Goal: Task Accomplishment & Management: Use online tool/utility

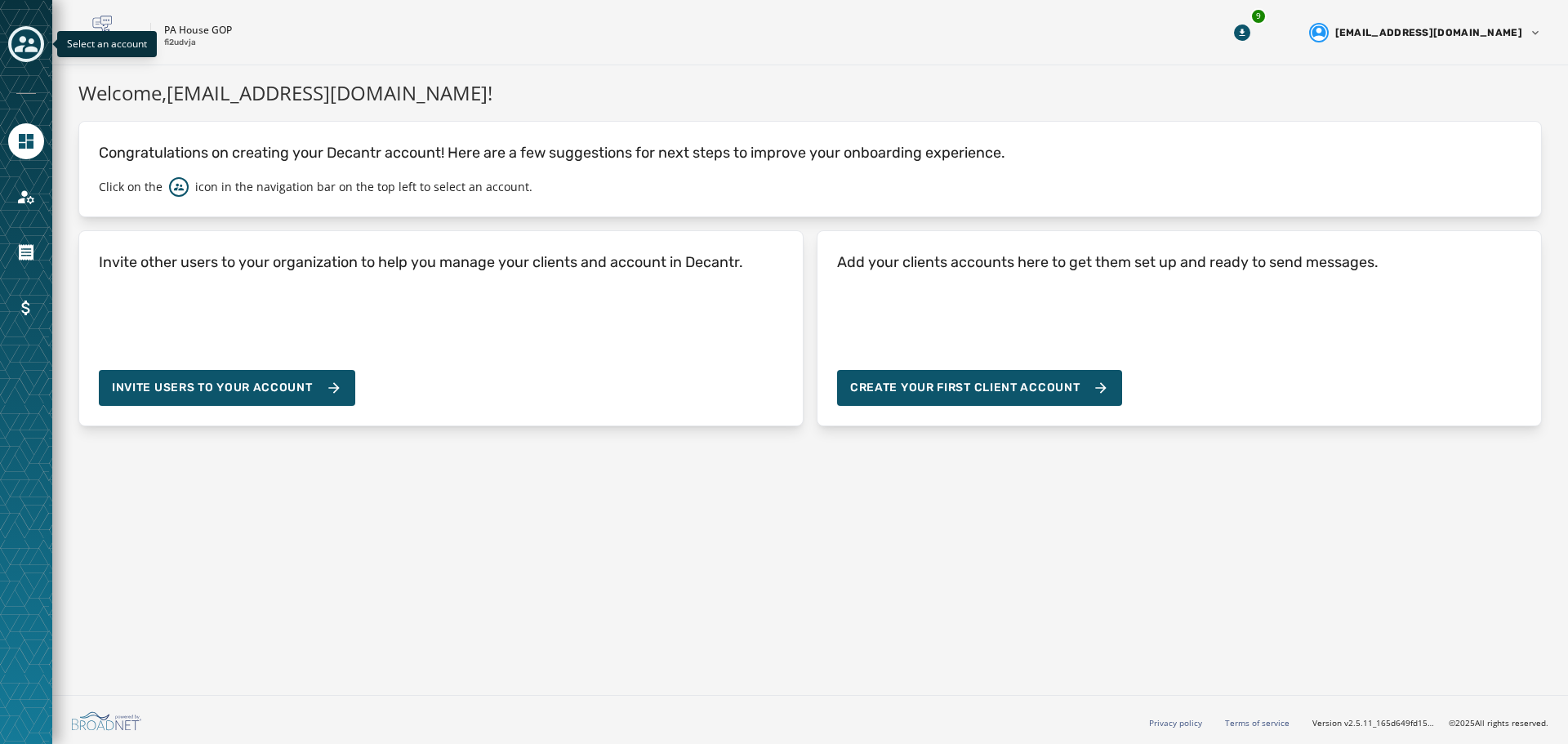
click at [22, 53] on icon "Toggle account select drawer" at bounding box center [27, 44] width 23 height 23
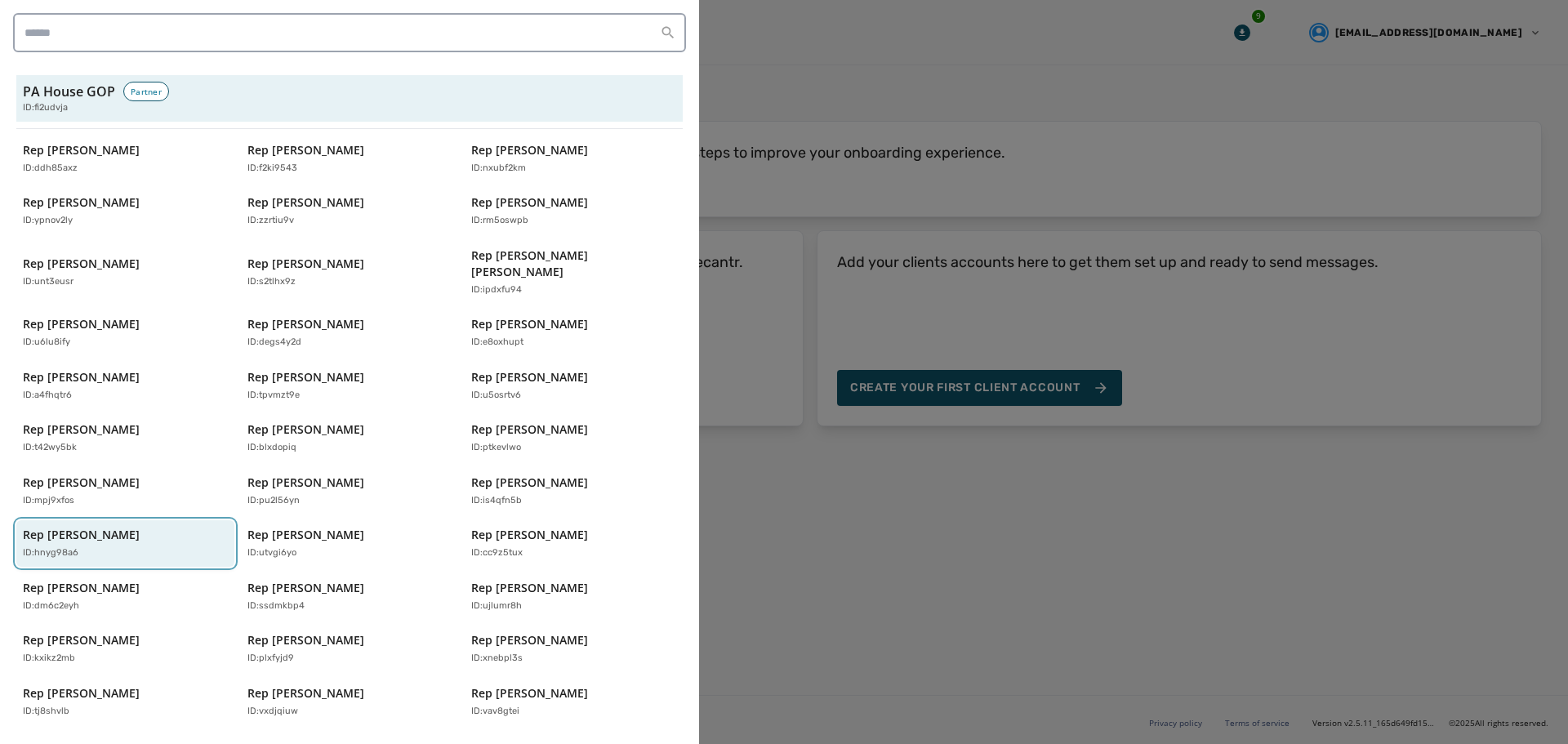
click at [109, 546] on div "ID: hnyg98a6" at bounding box center [117, 554] width 189 height 14
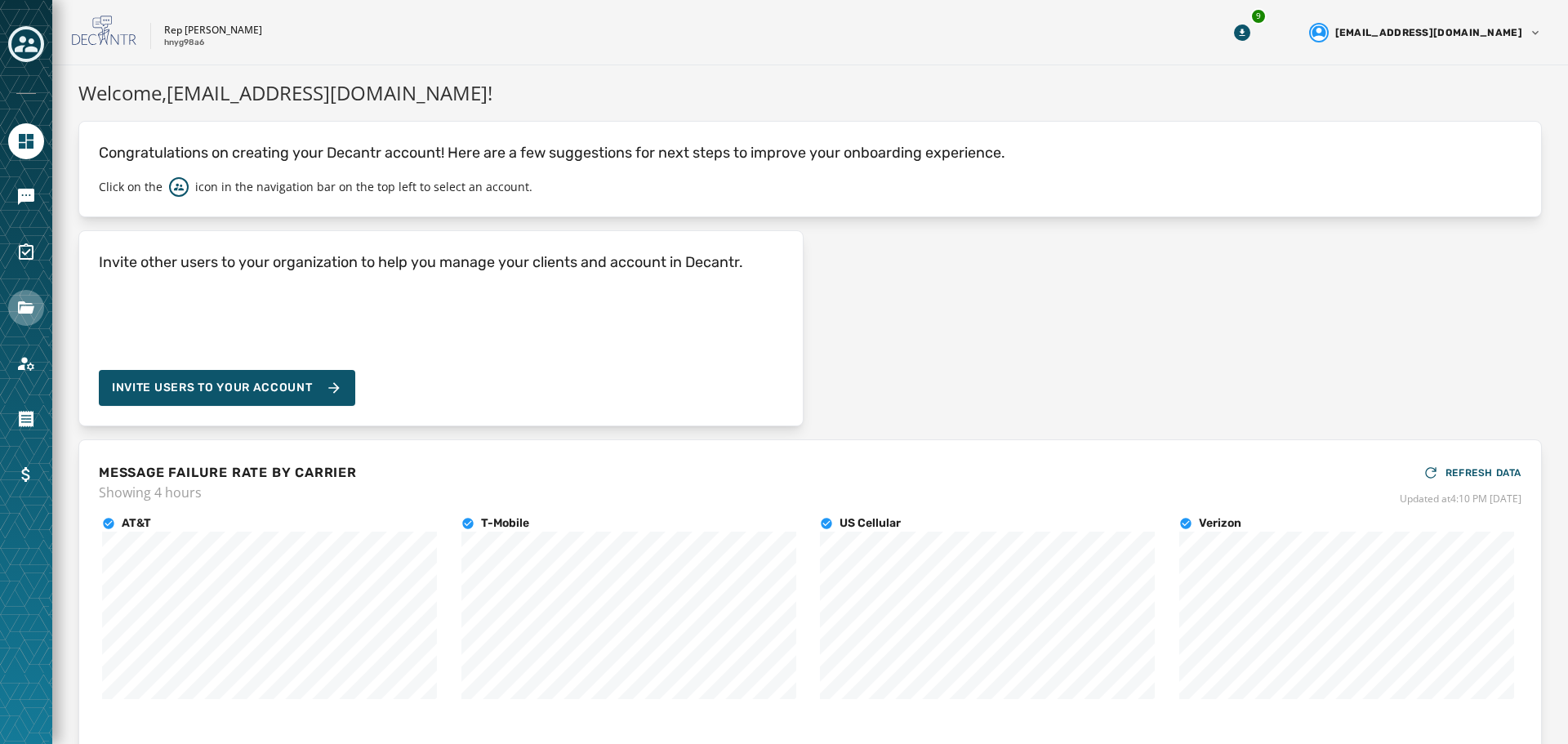
click at [19, 312] on icon "Navigate to Files" at bounding box center [26, 308] width 16 height 12
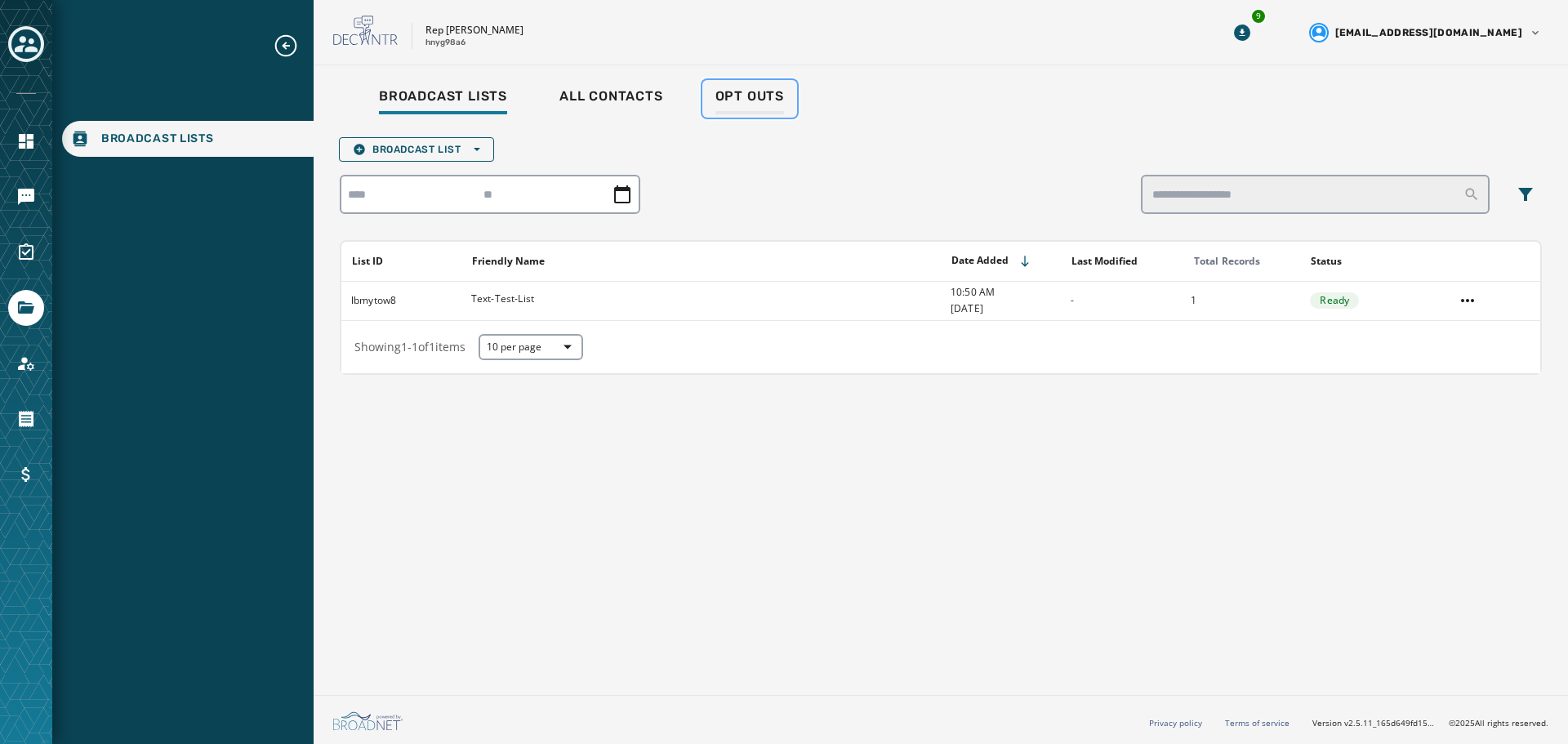
click at [759, 98] on span "Opt Outs" at bounding box center [749, 96] width 69 height 16
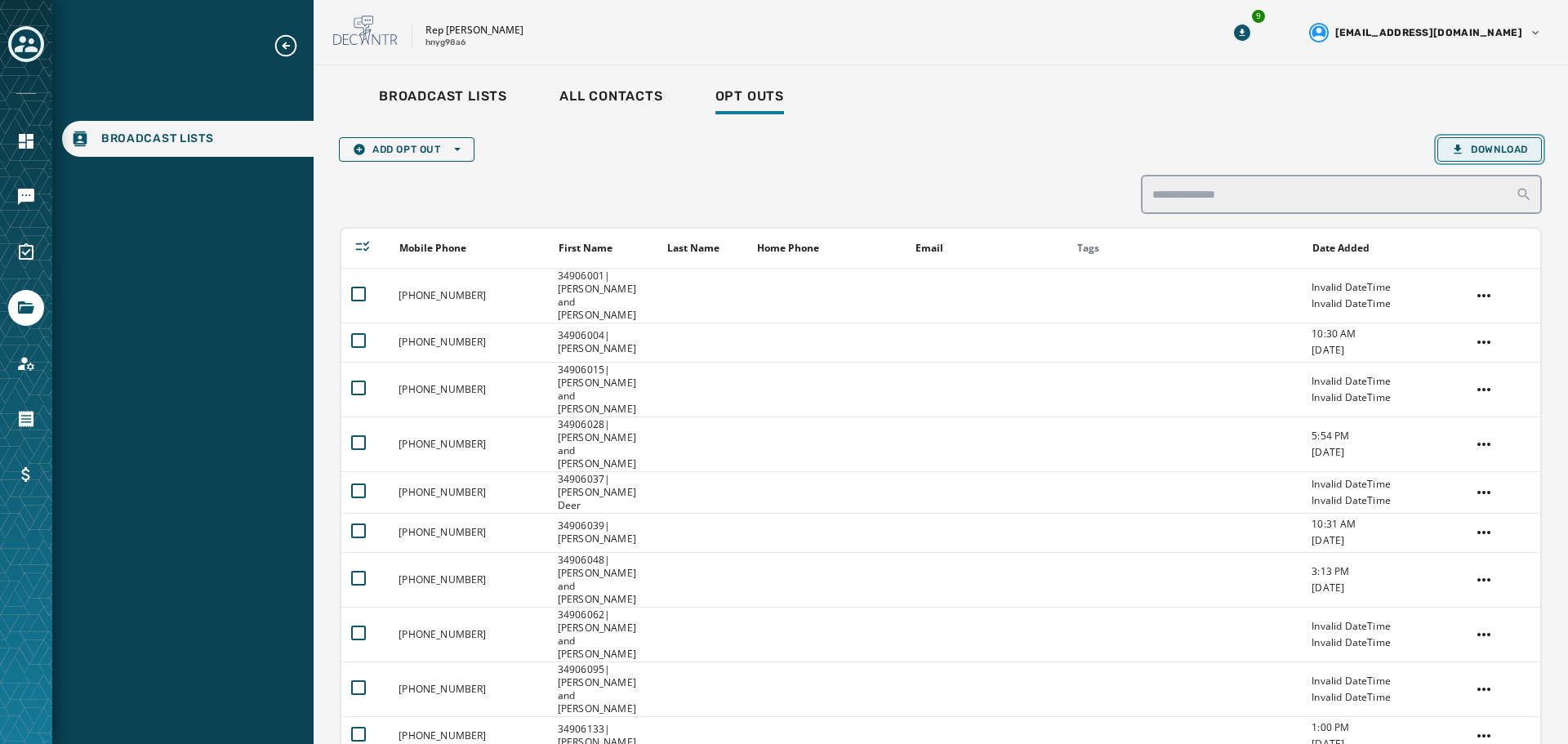
click at [1510, 152] on span "Download" at bounding box center [1490, 150] width 77 height 13
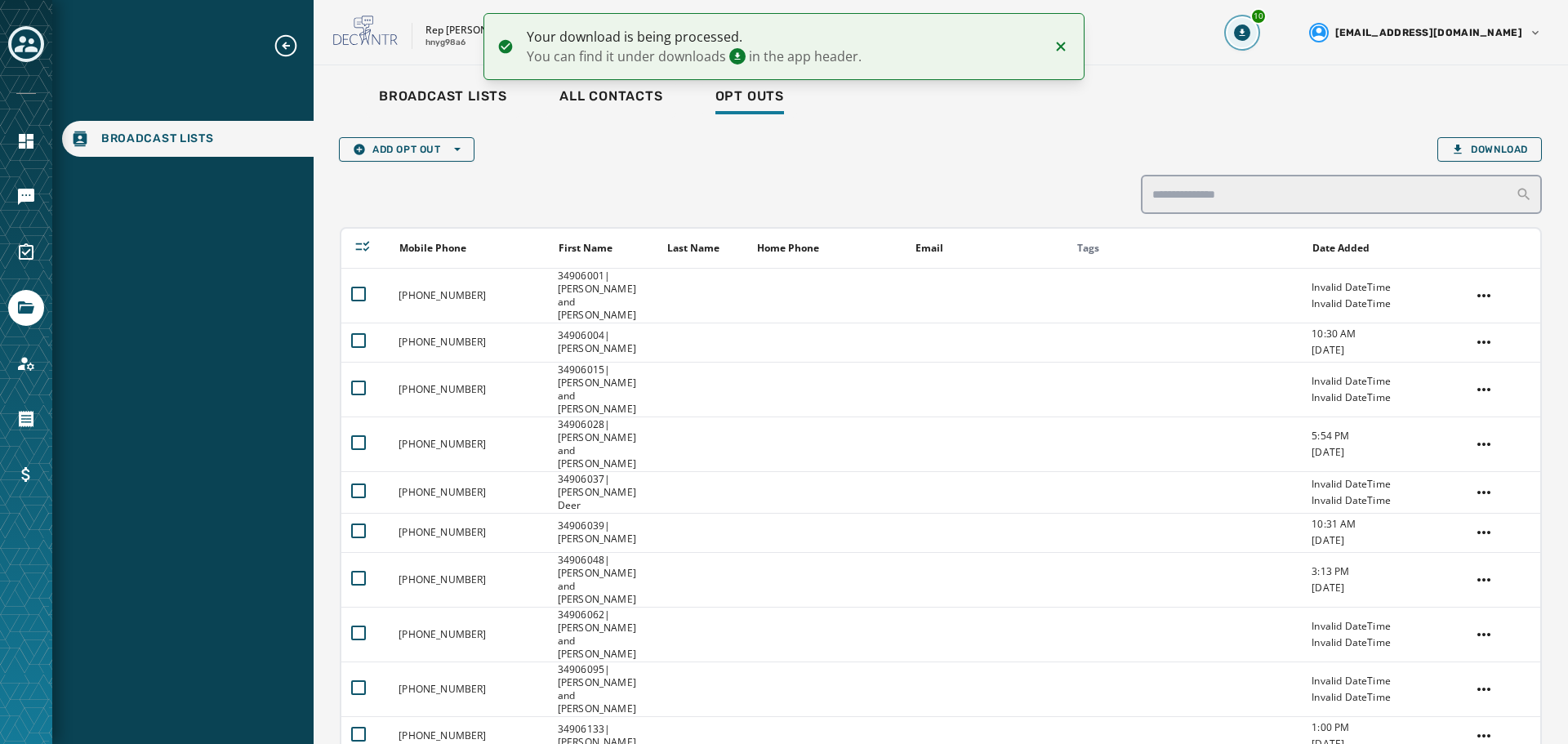
click at [1257, 39] on button "10" at bounding box center [1242, 32] width 29 height 29
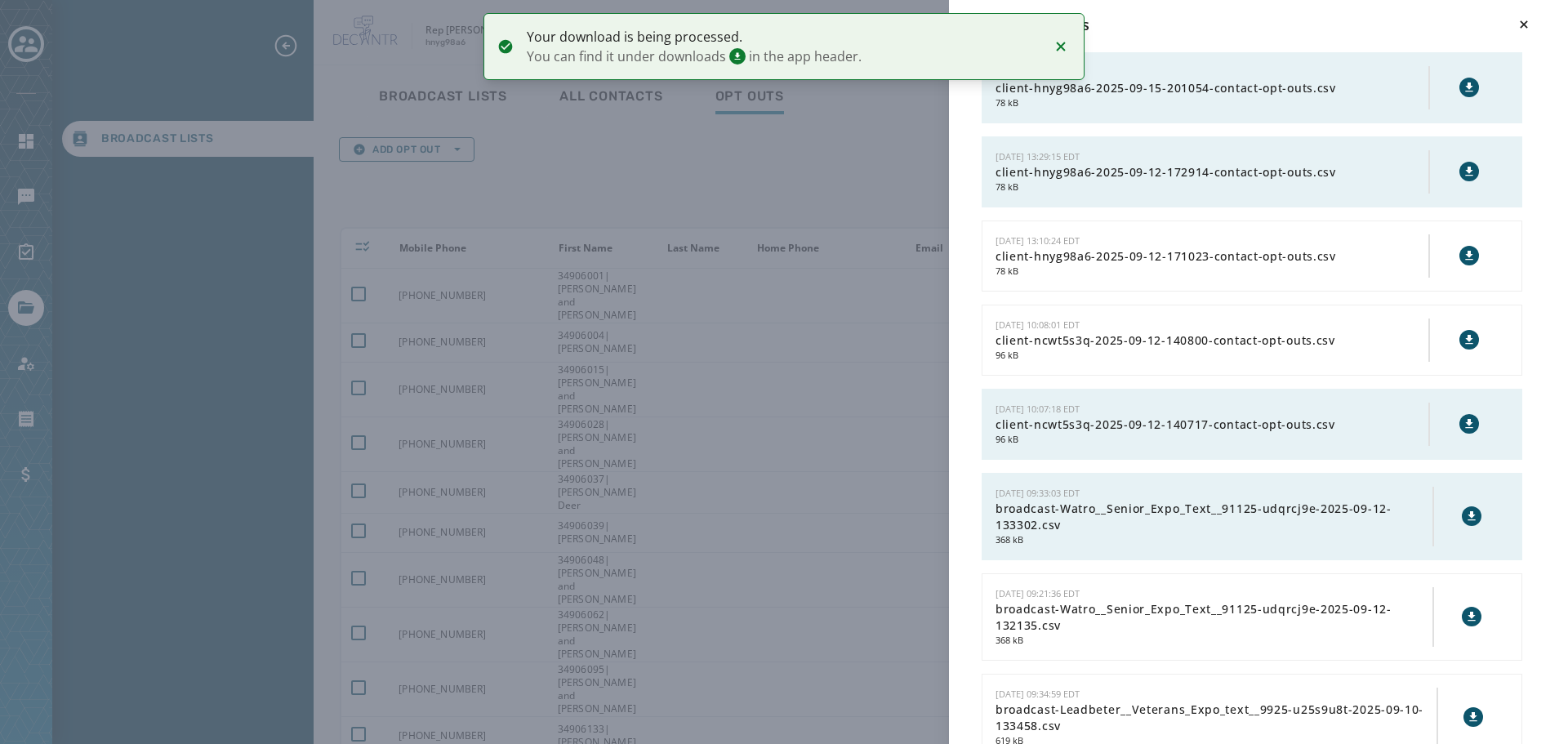
click at [1466, 89] on button at bounding box center [1469, 87] width 20 height 20
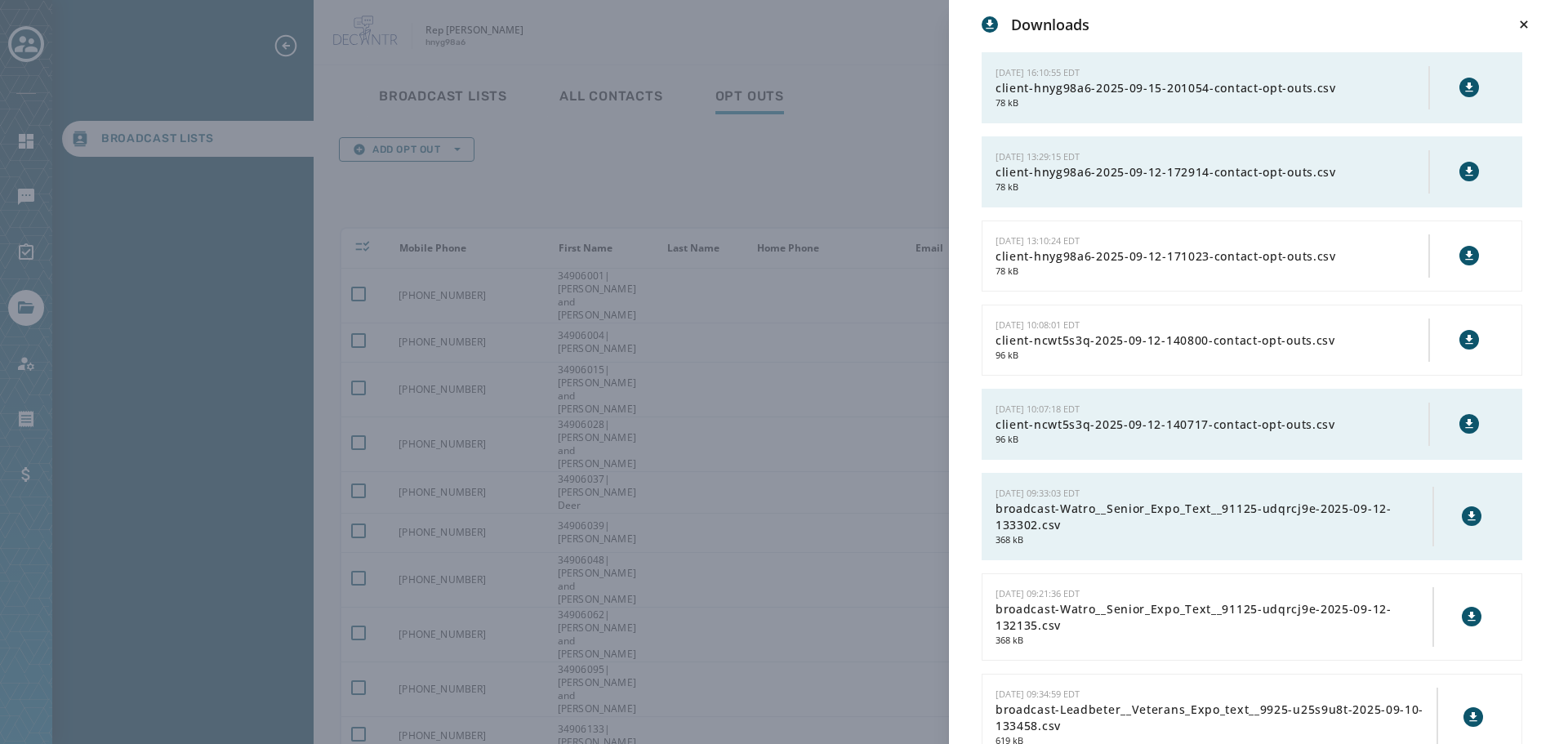
click at [639, 210] on div "Downloads [DATE] 16:10:55 EDT client-hnyg98a6-2025-09-15-201054-contact-opt-out…" at bounding box center [784, 372] width 1568 height 744
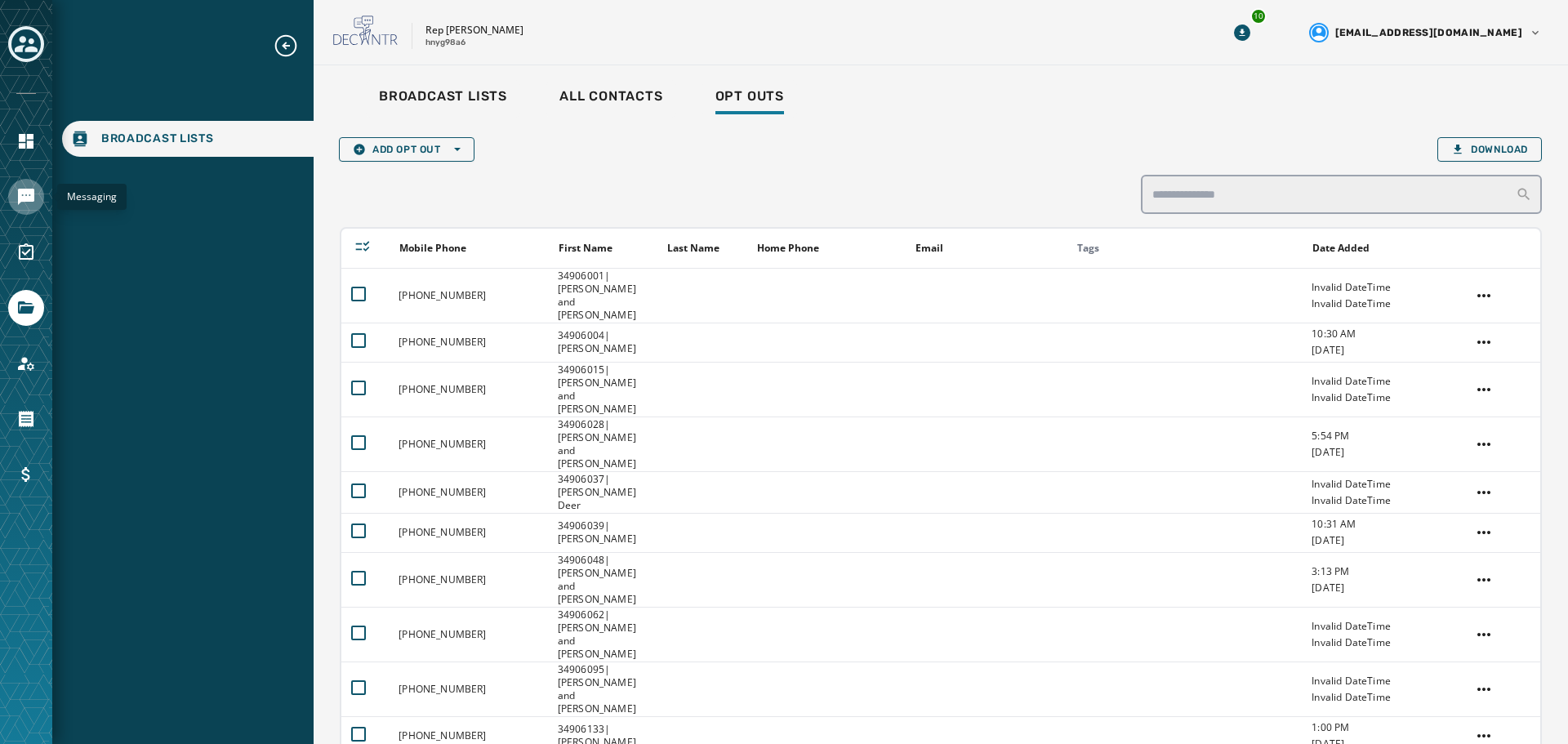
click at [13, 195] on link "Navigate to Messaging" at bounding box center [26, 197] width 36 height 36
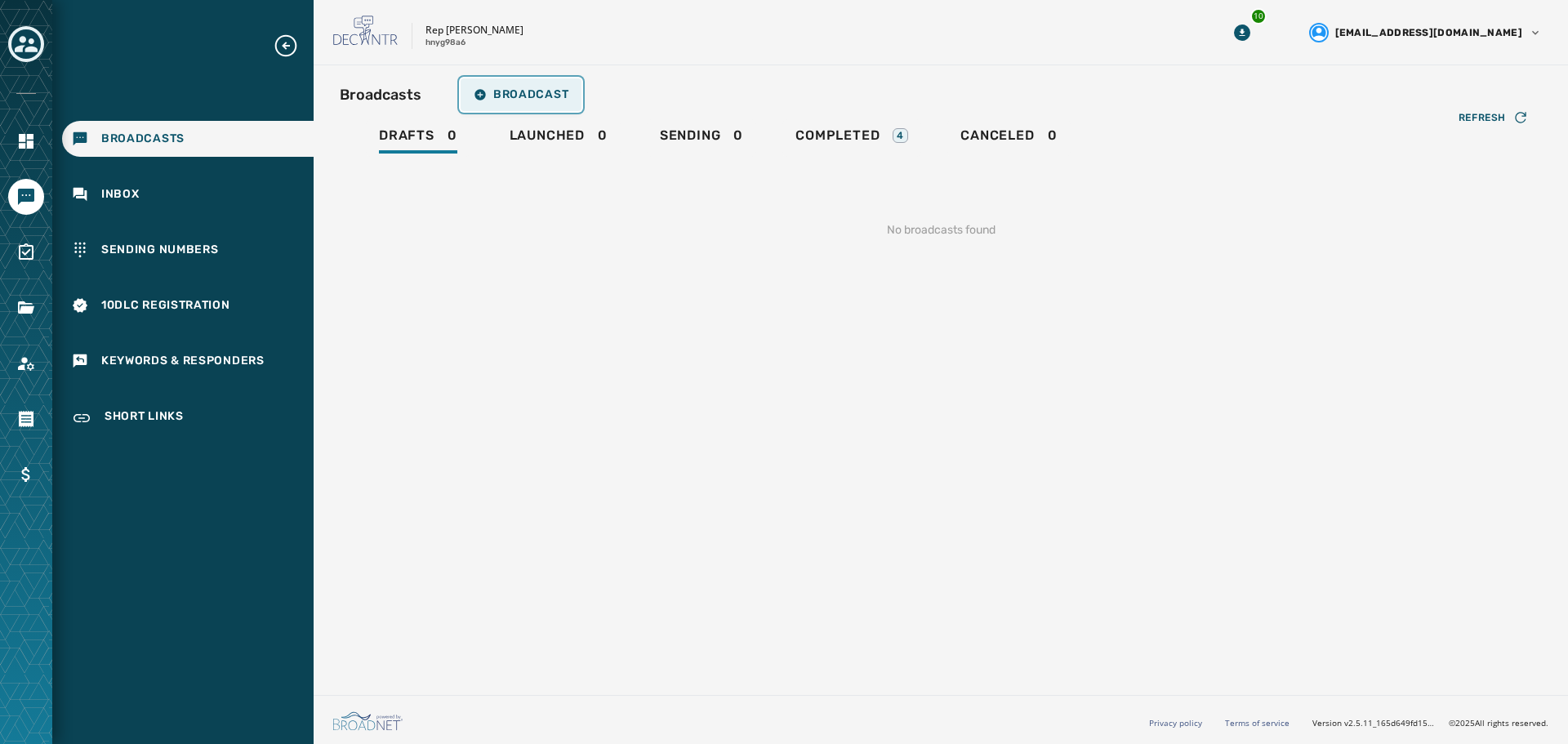
click at [524, 96] on span "Broadcast" at bounding box center [521, 94] width 94 height 13
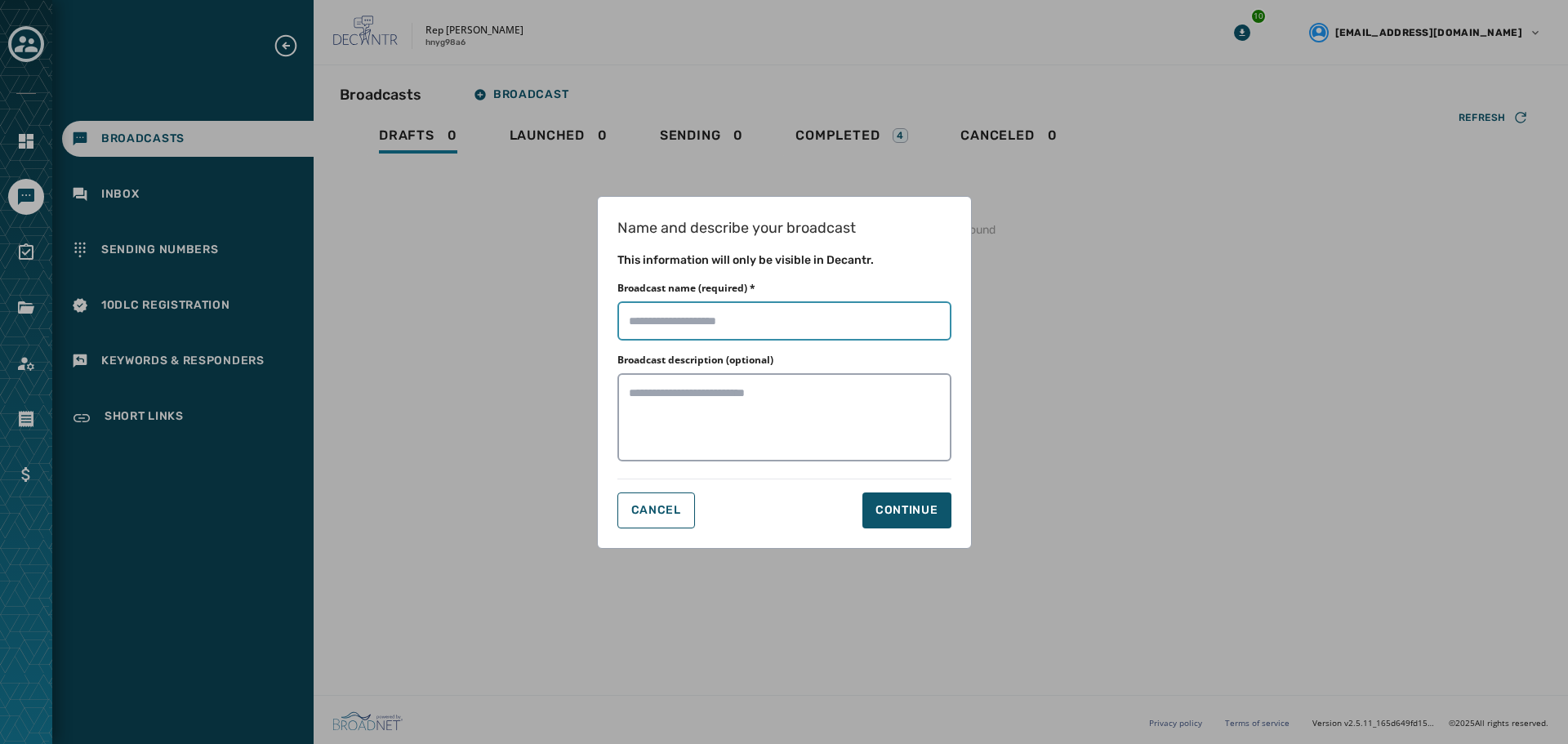
click at [712, 325] on input "Broadcast name (required) *" at bounding box center [784, 321] width 334 height 39
click at [764, 329] on input "Broadcast name (required) *" at bounding box center [784, 321] width 334 height 39
type input "**********"
click at [905, 518] on div "Continue" at bounding box center [907, 511] width 63 height 16
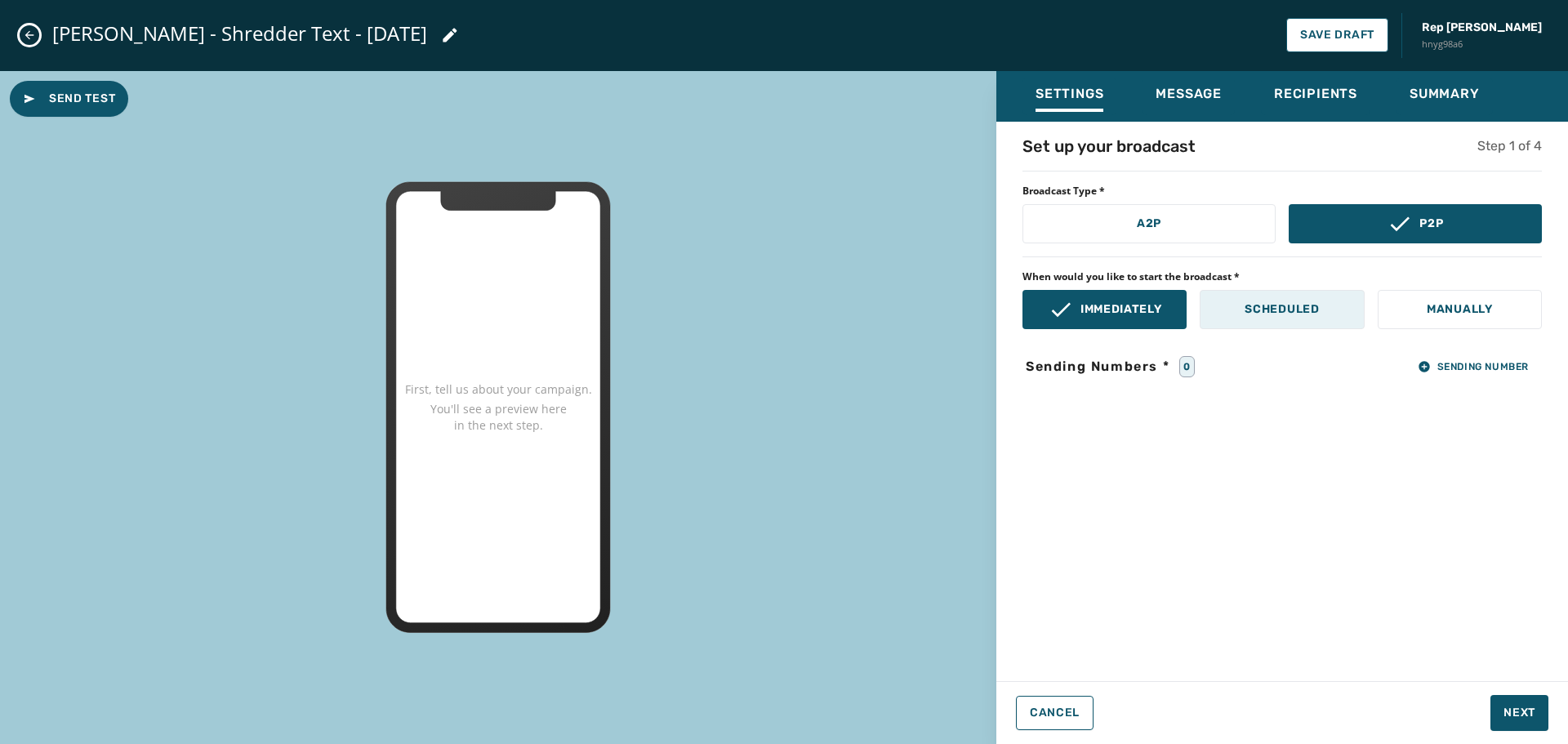
click at [1327, 311] on button "Scheduled" at bounding box center [1281, 310] width 165 height 39
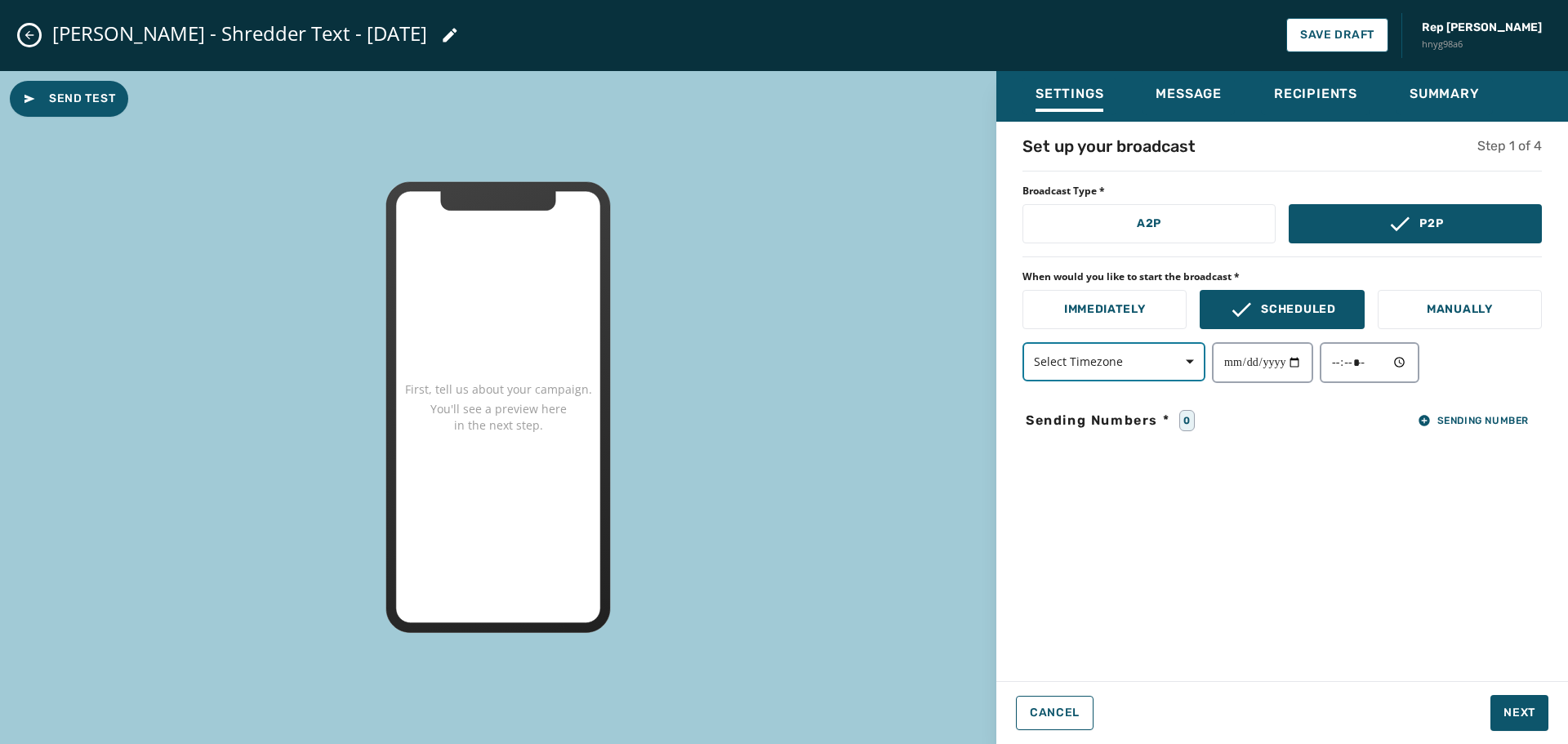
click at [1190, 375] on span "button" at bounding box center [1184, 361] width 39 height 33
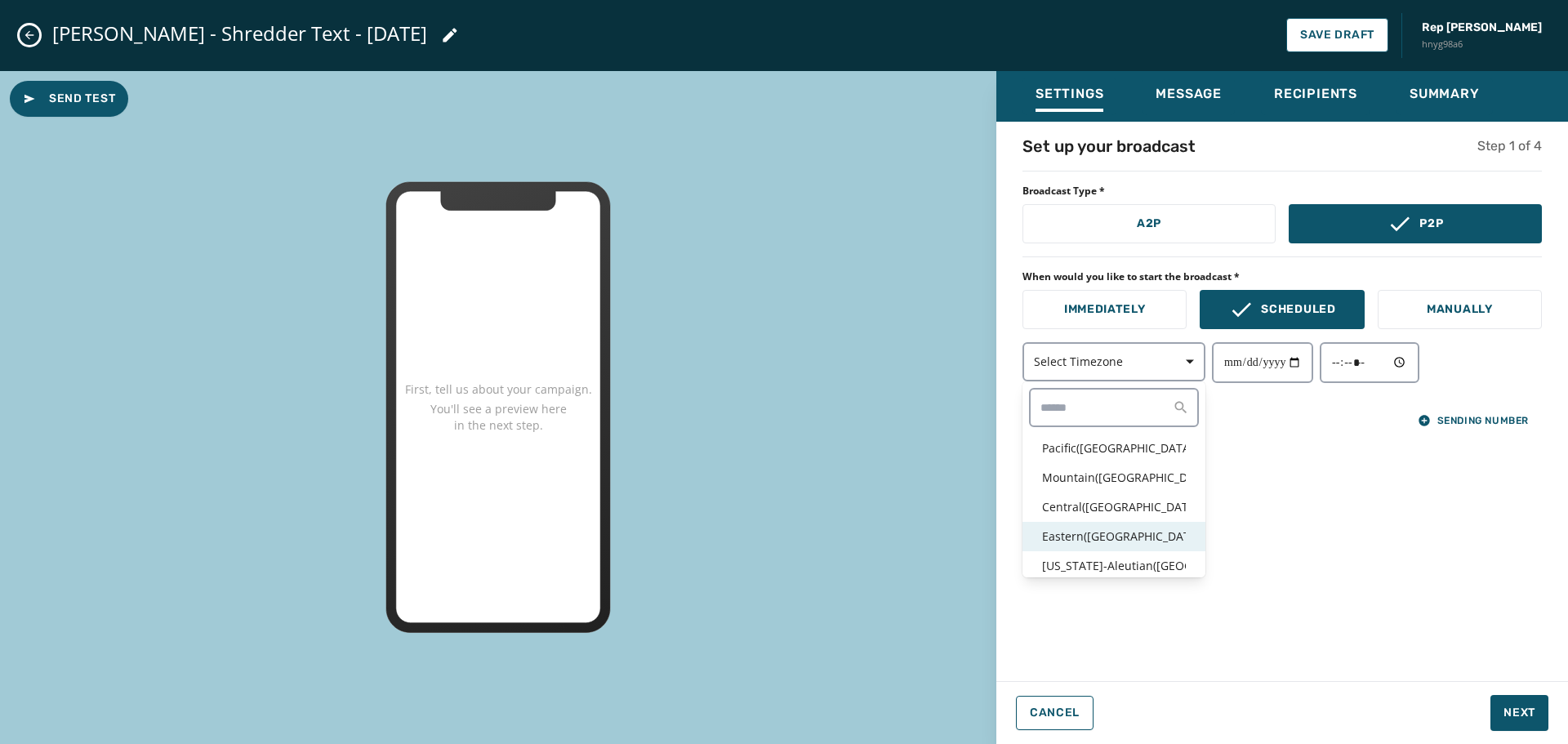
click at [1095, 540] on p "Eastern ( [GEOGRAPHIC_DATA] / [GEOGRAPHIC_DATA] )" at bounding box center [1114, 537] width 144 height 16
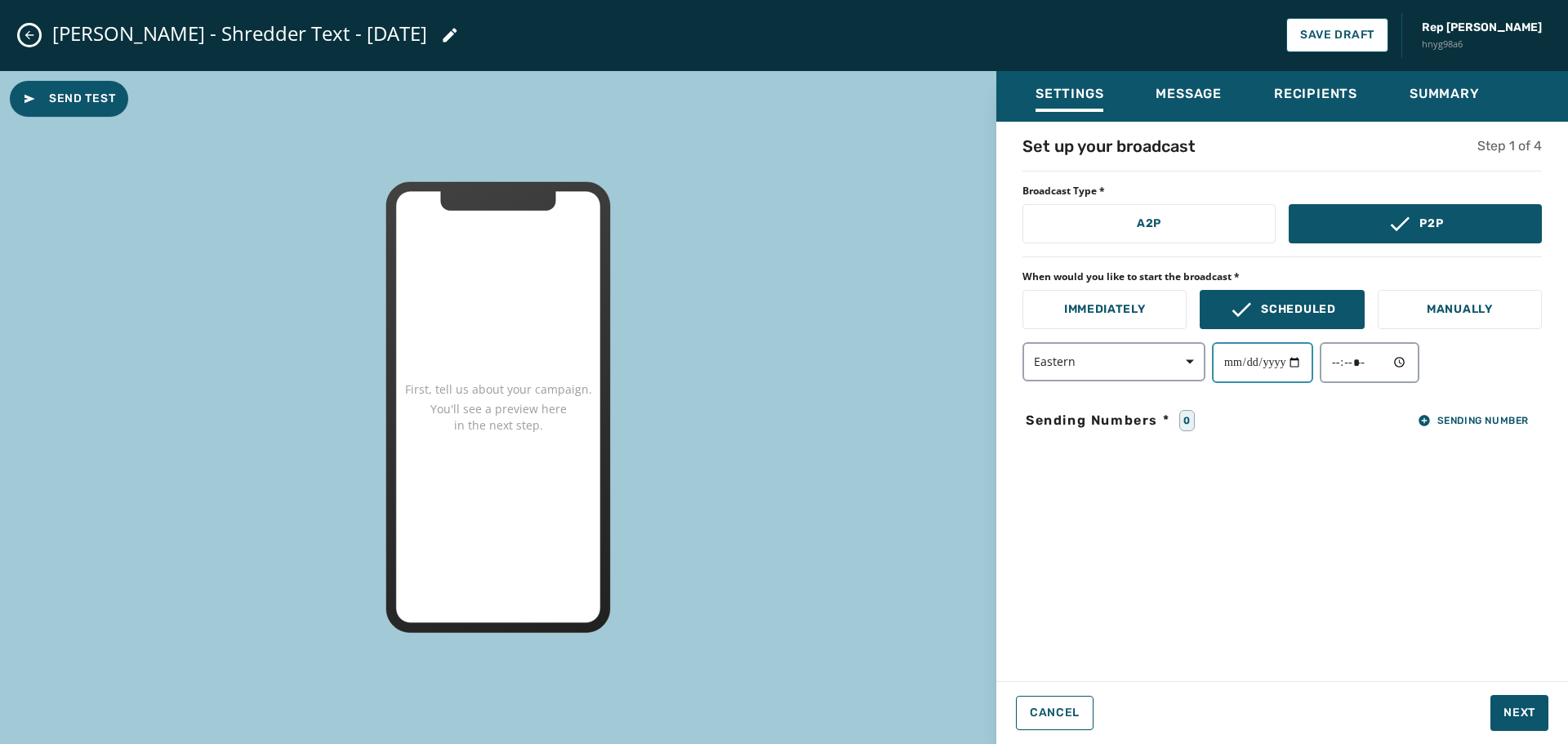
click at [1303, 362] on input "date" at bounding box center [1263, 363] width 101 height 41
type input "**********"
click at [1411, 366] on input "time" at bounding box center [1370, 363] width 100 height 41
type input "*****"
click at [1518, 475] on div "**********" at bounding box center [1282, 396] width 572 height 523
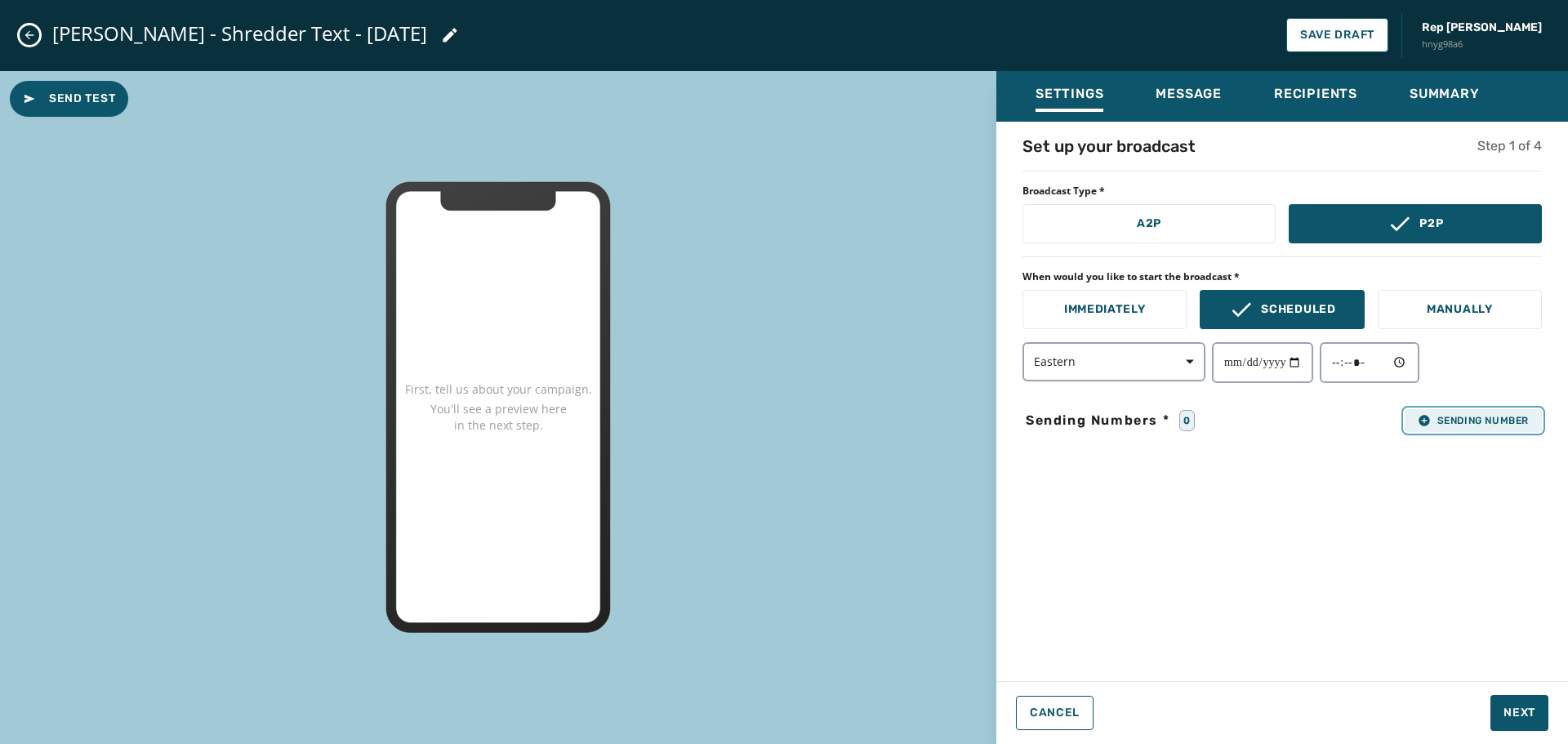
click at [1481, 425] on span "Sending Number" at bounding box center [1474, 420] width 111 height 13
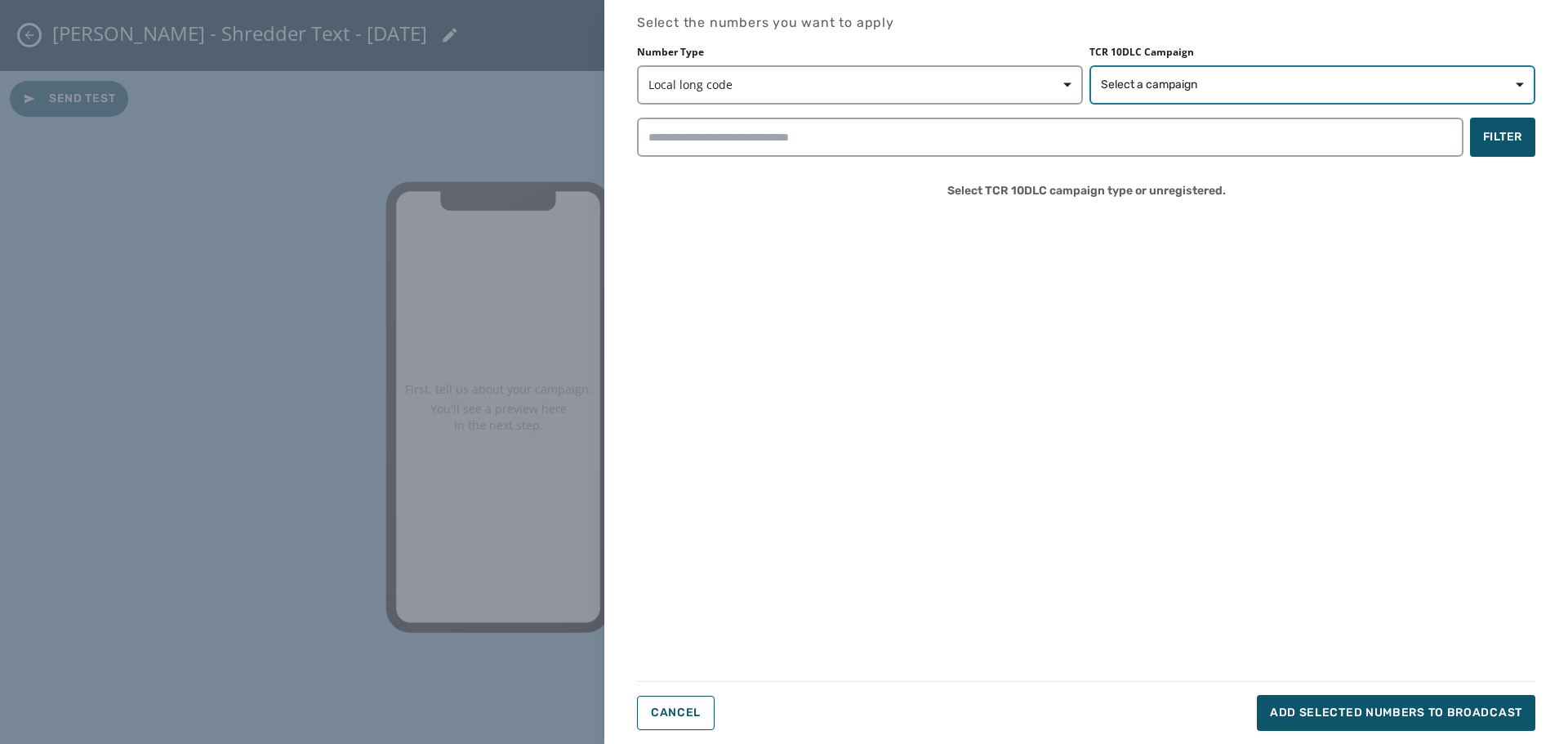
click at [1275, 96] on button "Select a campaign" at bounding box center [1313, 85] width 446 height 39
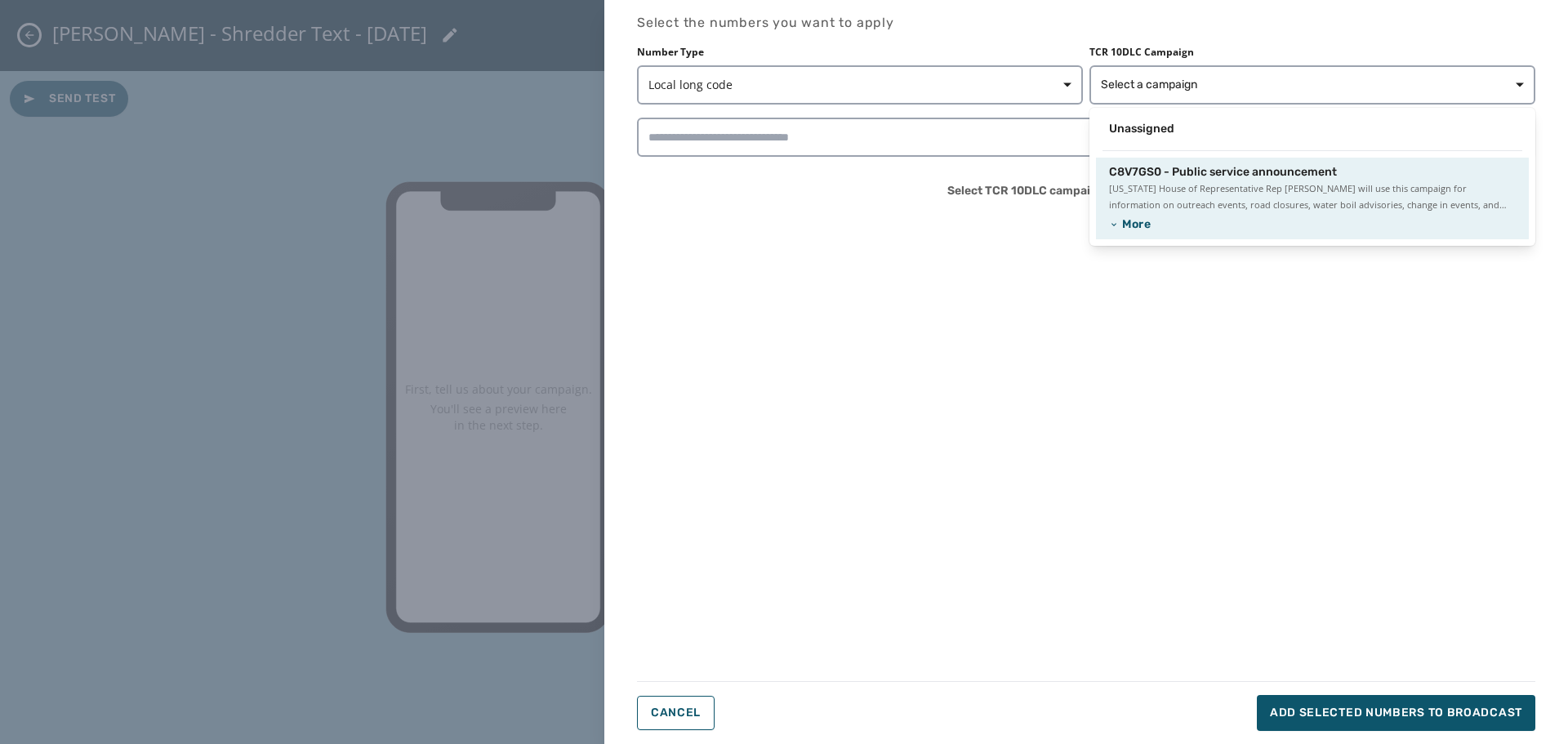
click at [1208, 206] on span "[US_STATE] House of Representative Rep [PERSON_NAME] will use this campaign for…" at bounding box center [1313, 197] width 407 height 33
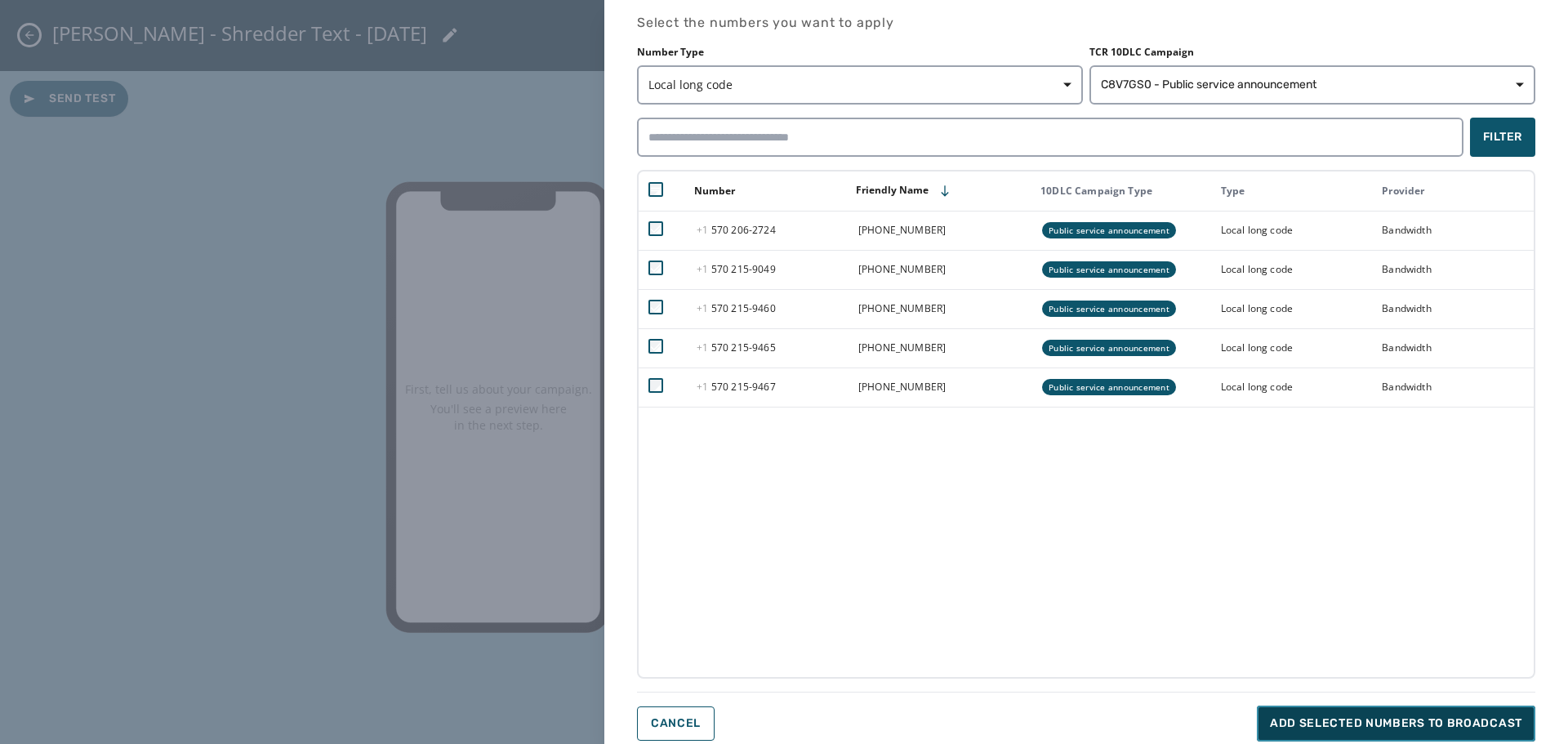
click at [1380, 725] on span "Add selected numbers to broadcast" at bounding box center [1396, 724] width 253 height 16
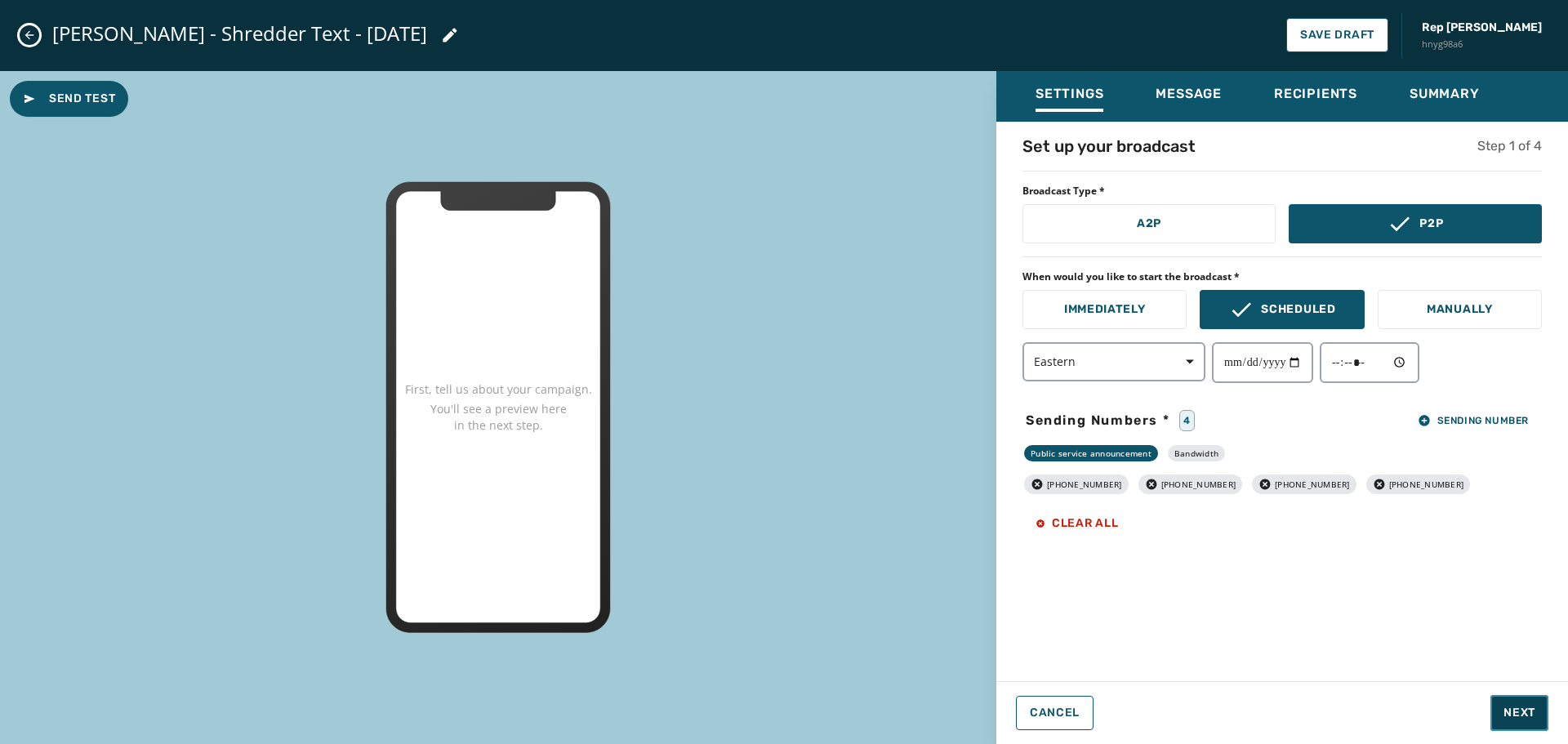
click at [1508, 705] on span "Next" at bounding box center [1520, 713] width 32 height 16
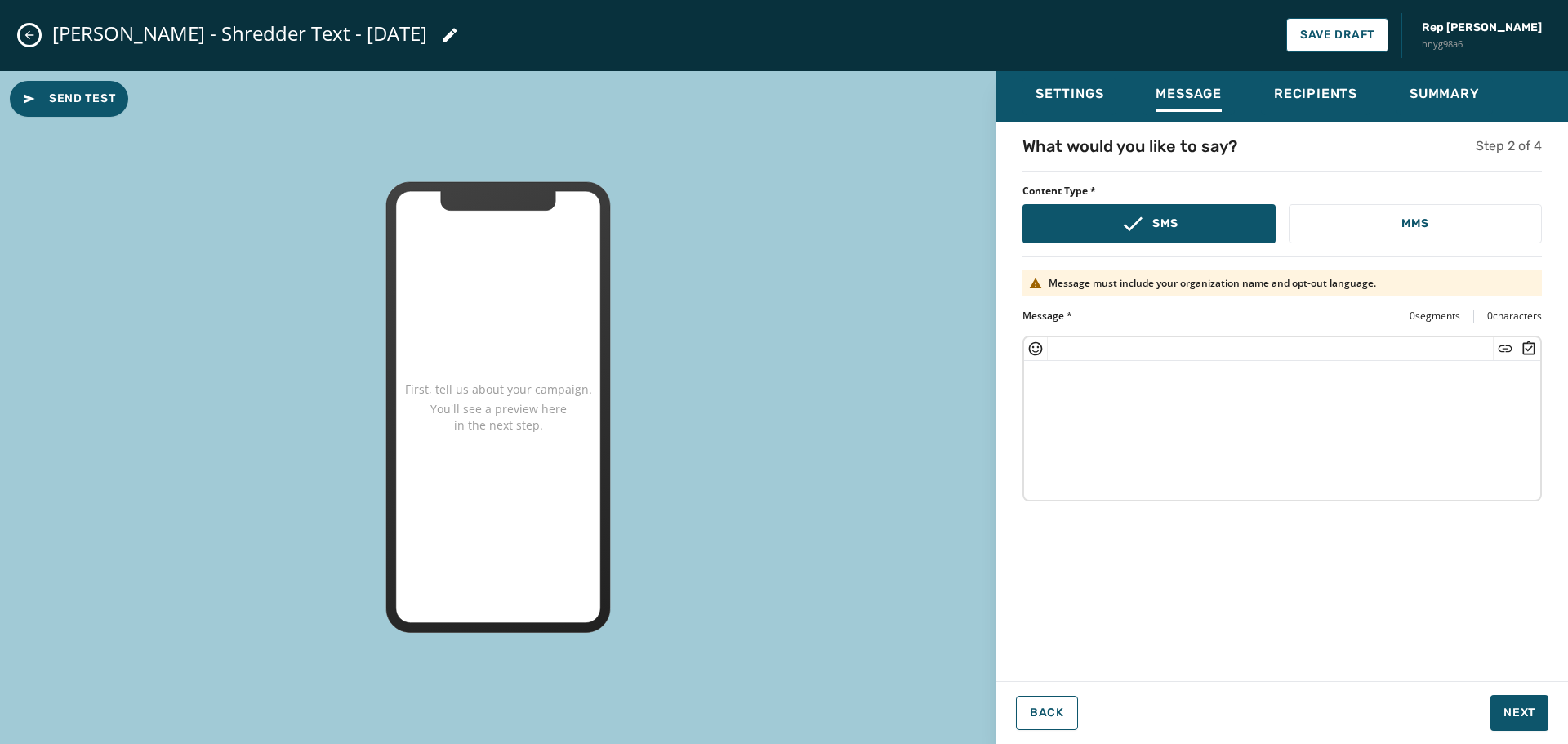
click at [1055, 387] on textarea at bounding box center [1282, 428] width 516 height 134
paste textarea "**********"
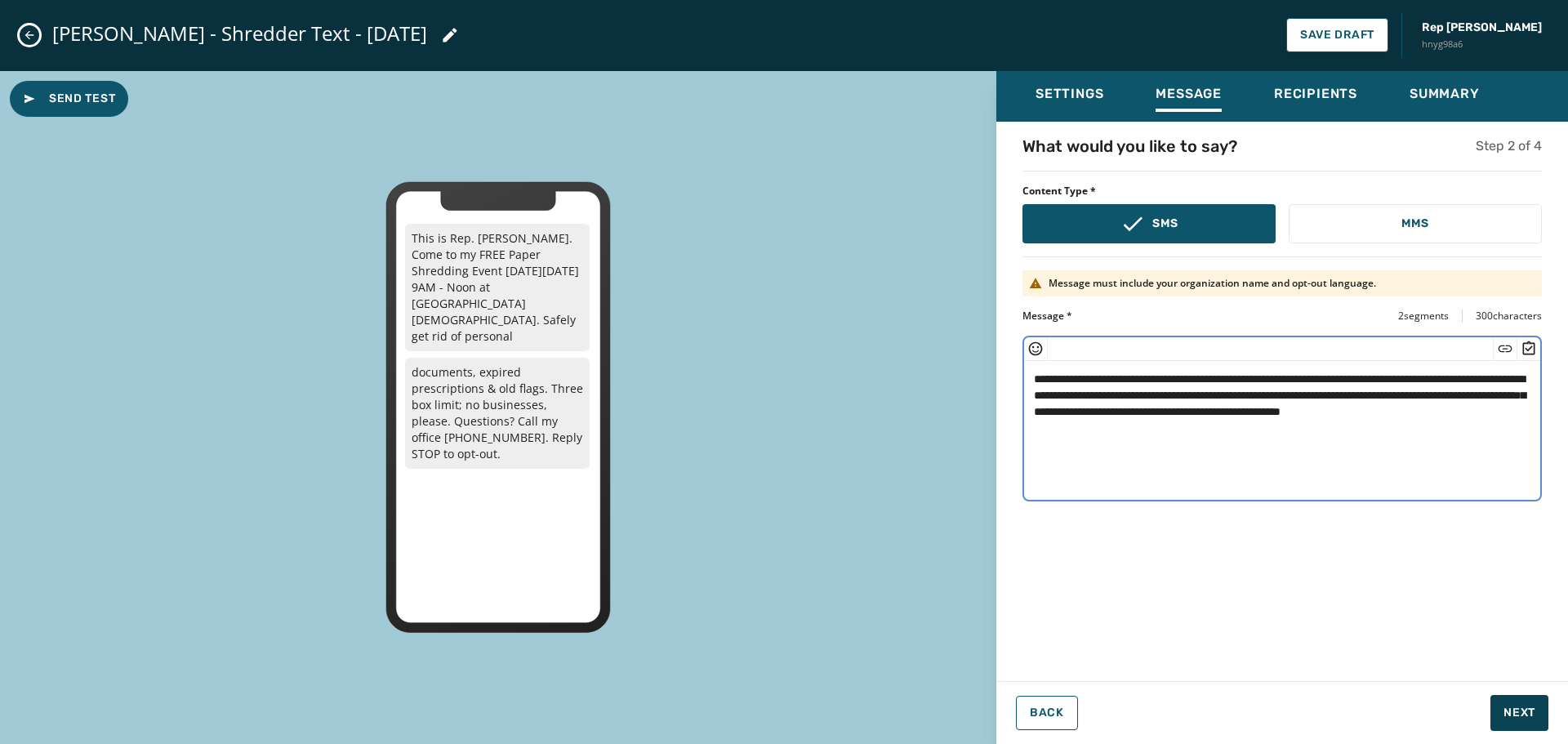
type textarea "**********"
click at [1527, 715] on span "Next" at bounding box center [1520, 713] width 32 height 16
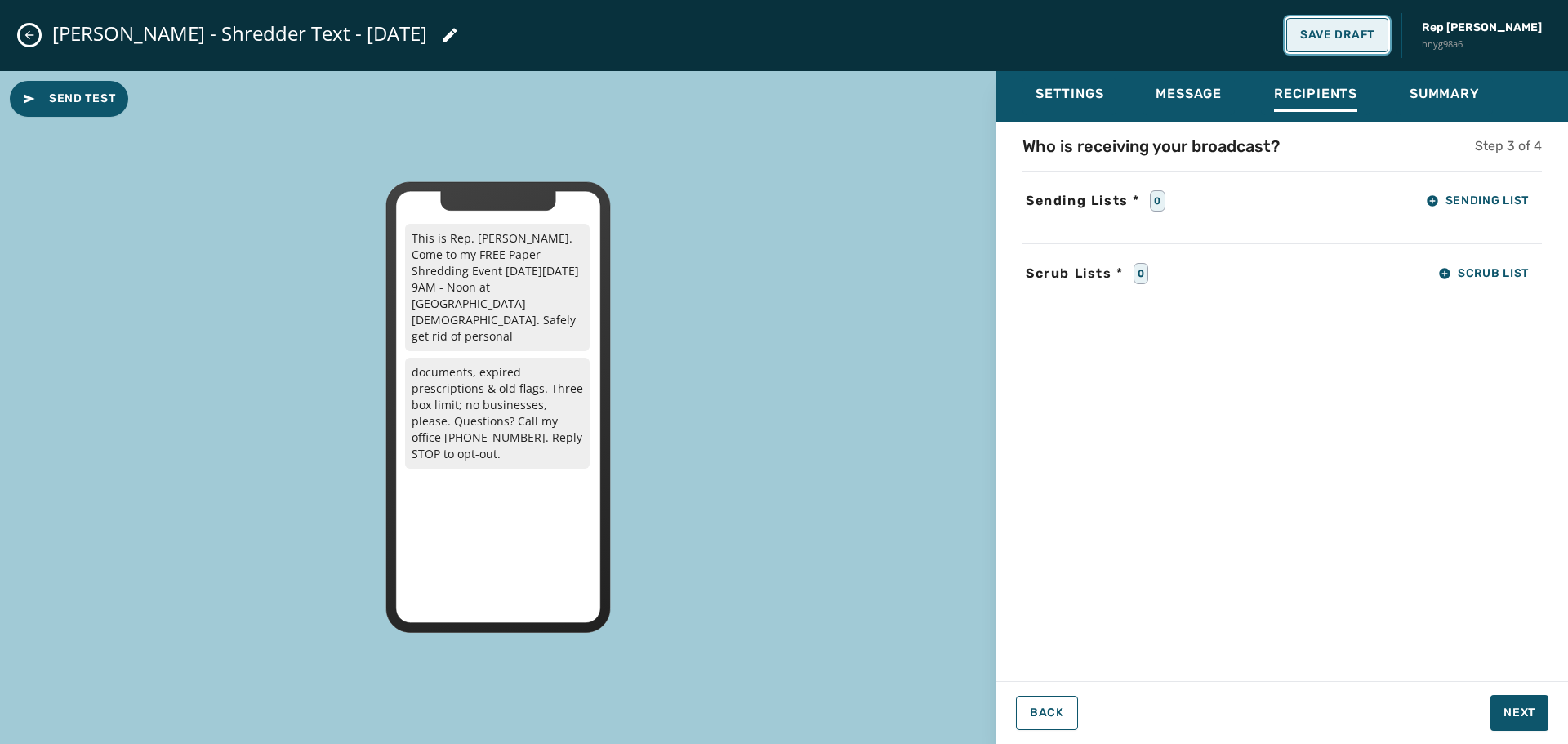
click at [1359, 38] on span "Save Draft" at bounding box center [1338, 35] width 75 height 13
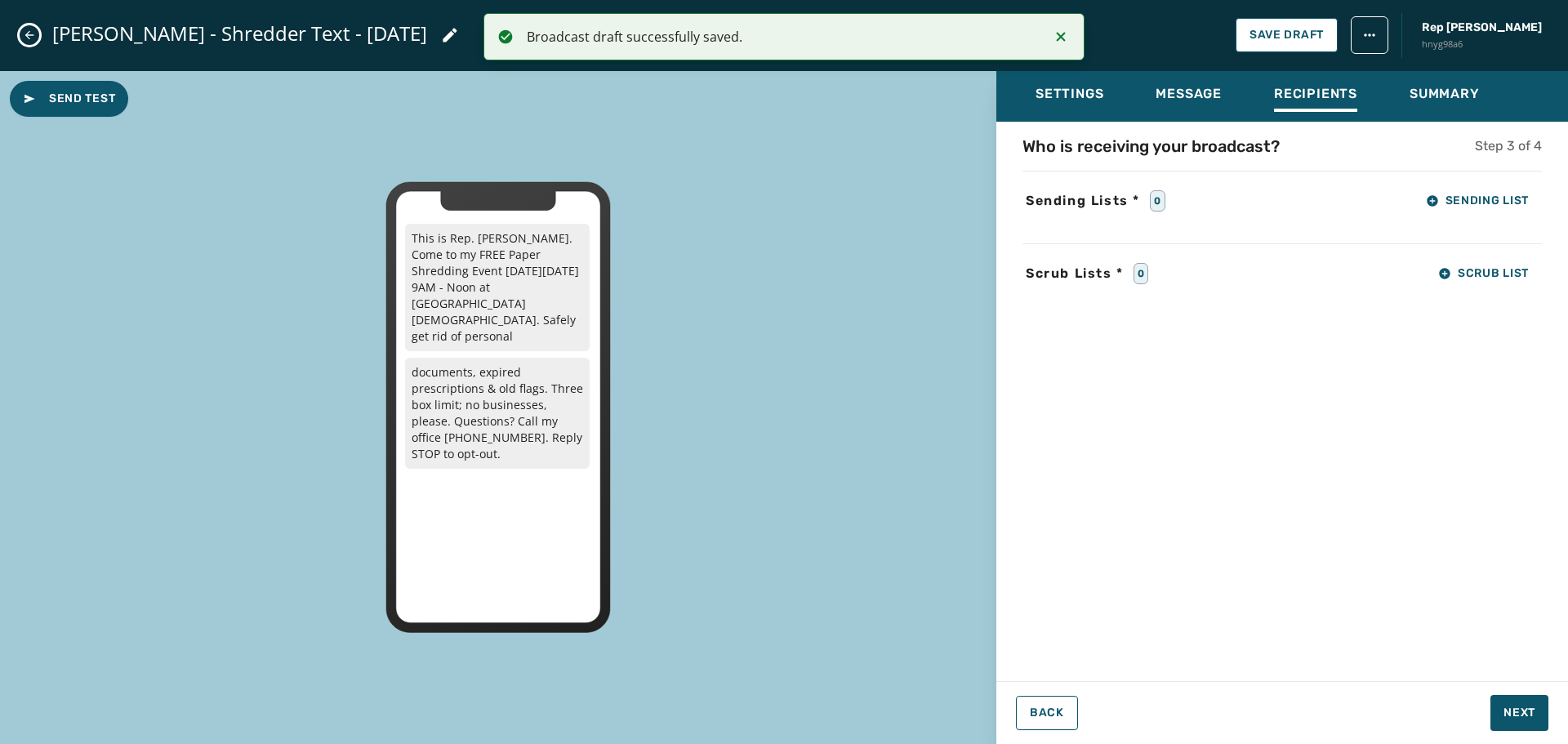
click at [35, 33] on icon "Close admin drawer" at bounding box center [29, 35] width 13 height 13
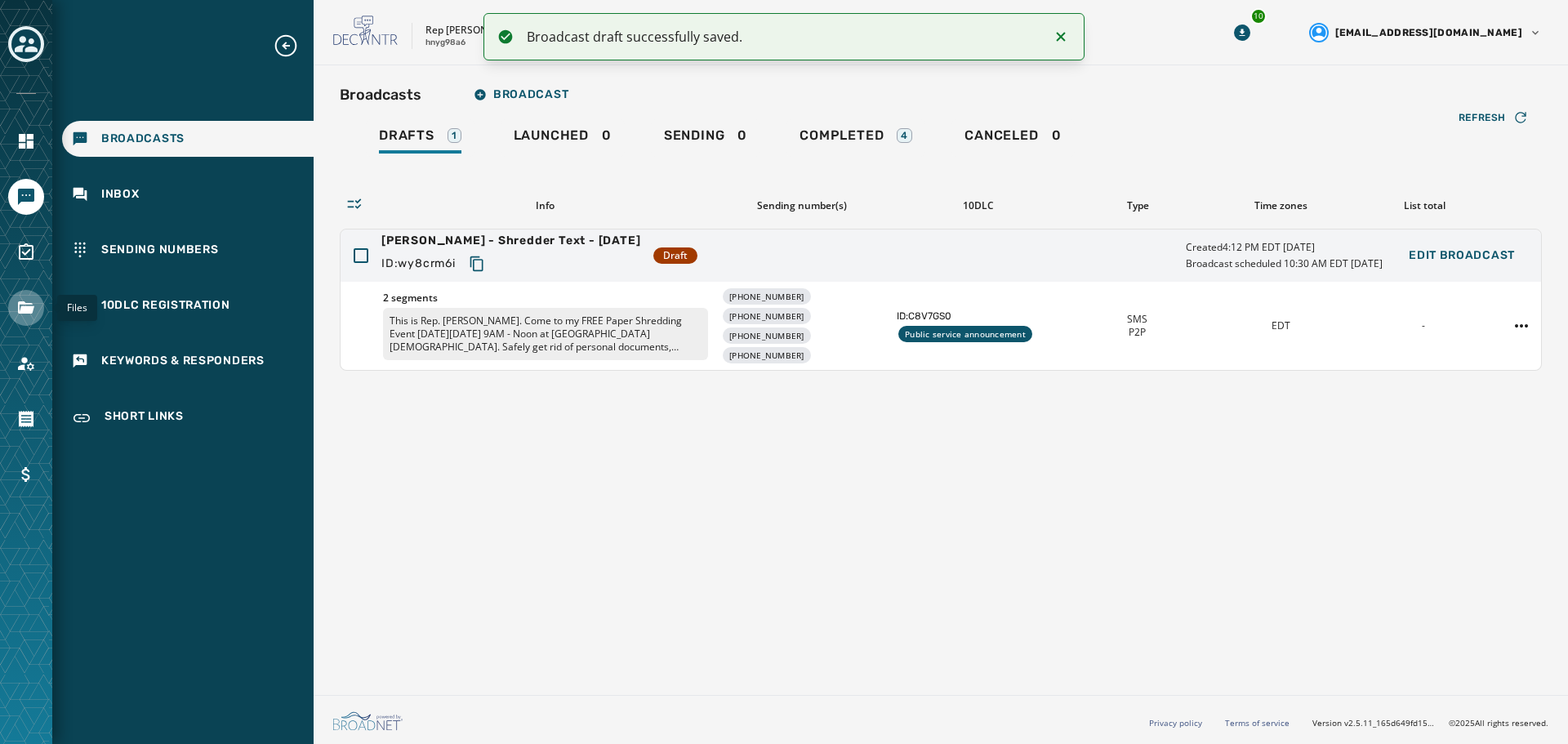
click at [12, 308] on link "Navigate to Files" at bounding box center [26, 308] width 36 height 36
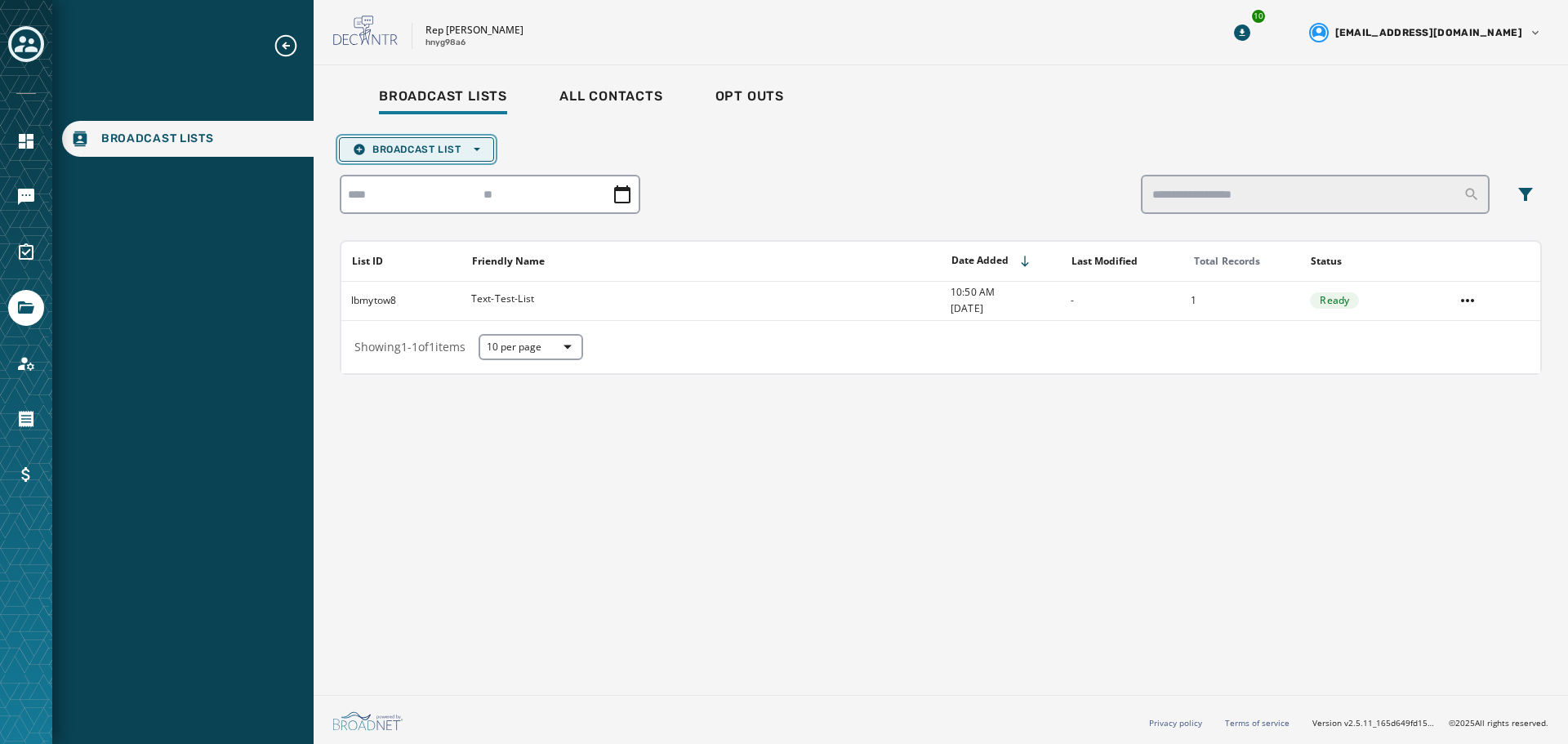
click at [424, 156] on button "Broadcast List Open options" at bounding box center [416, 150] width 155 height 25
click at [409, 176] on span "Upload List" at bounding box center [416, 174] width 127 height 13
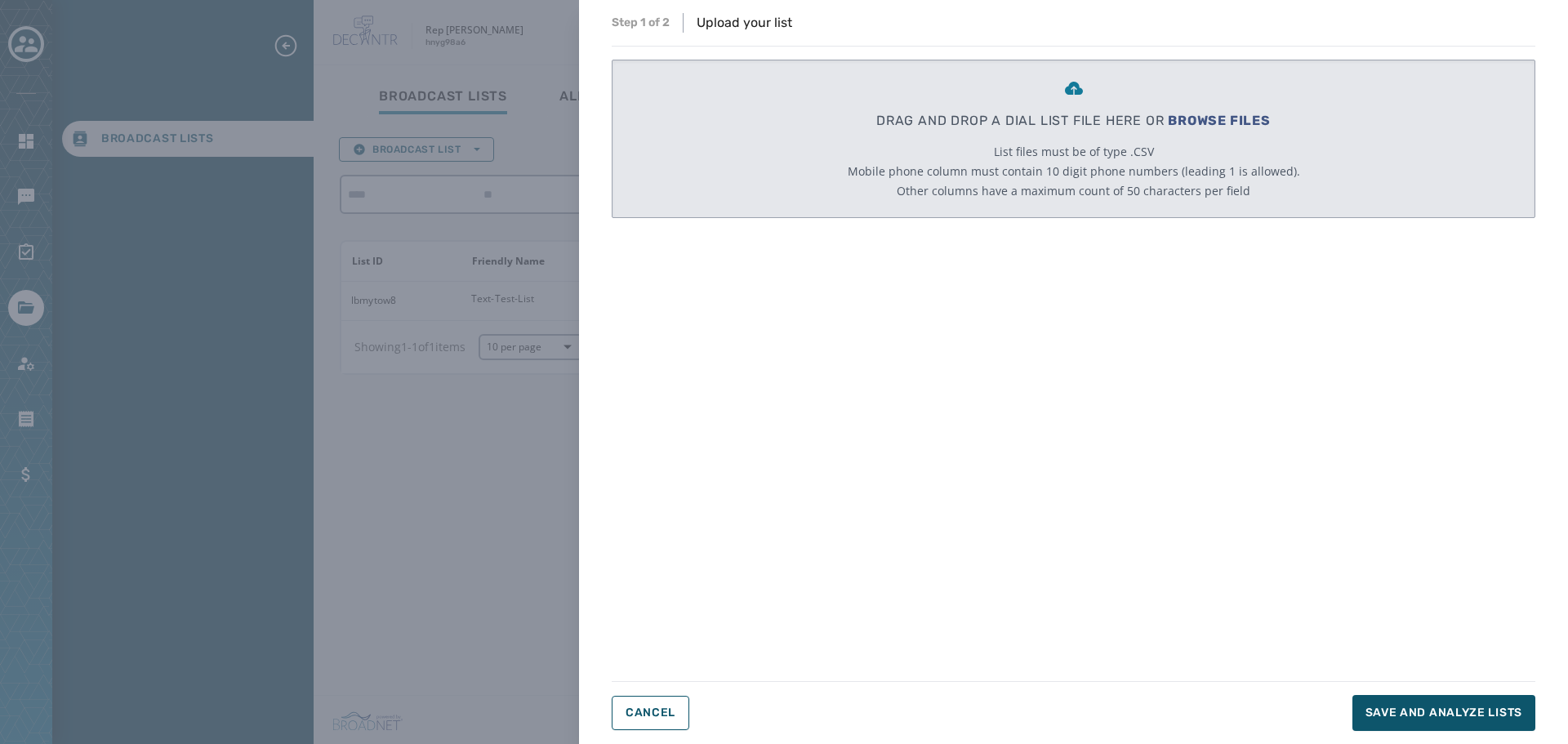
click at [1209, 120] on span "BROWSE FILES" at bounding box center [1220, 120] width 103 height 15
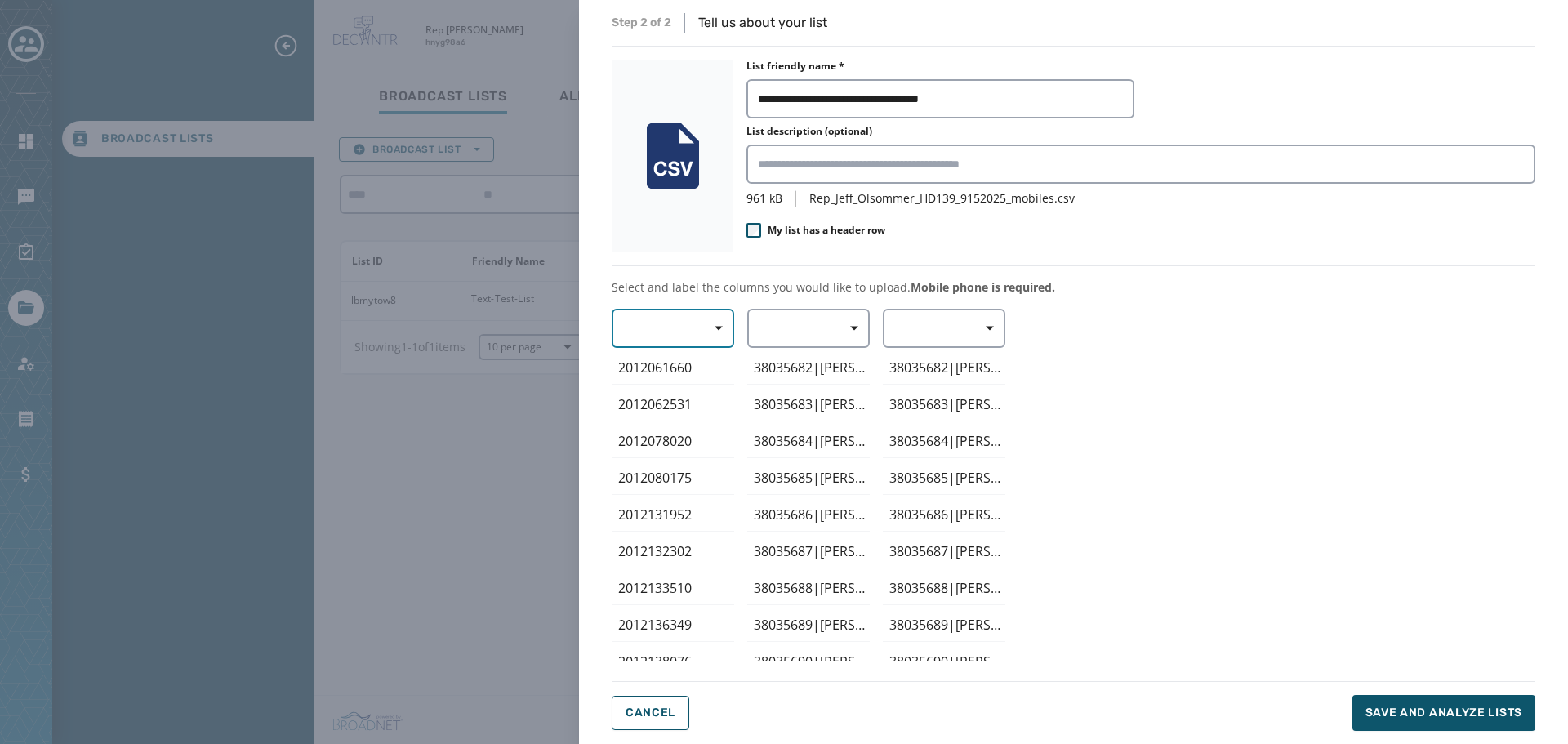
click at [719, 336] on span "button" at bounding box center [713, 328] width 39 height 33
click at [702, 368] on span "Mobile Phone" at bounding box center [669, 366] width 75 height 16
click at [852, 334] on span "button" at bounding box center [849, 328] width 39 height 33
click at [818, 420] on span "First Name" at bounding box center [804, 425] width 75 height 16
click at [1488, 710] on span "Save and analyze lists" at bounding box center [1444, 713] width 157 height 16
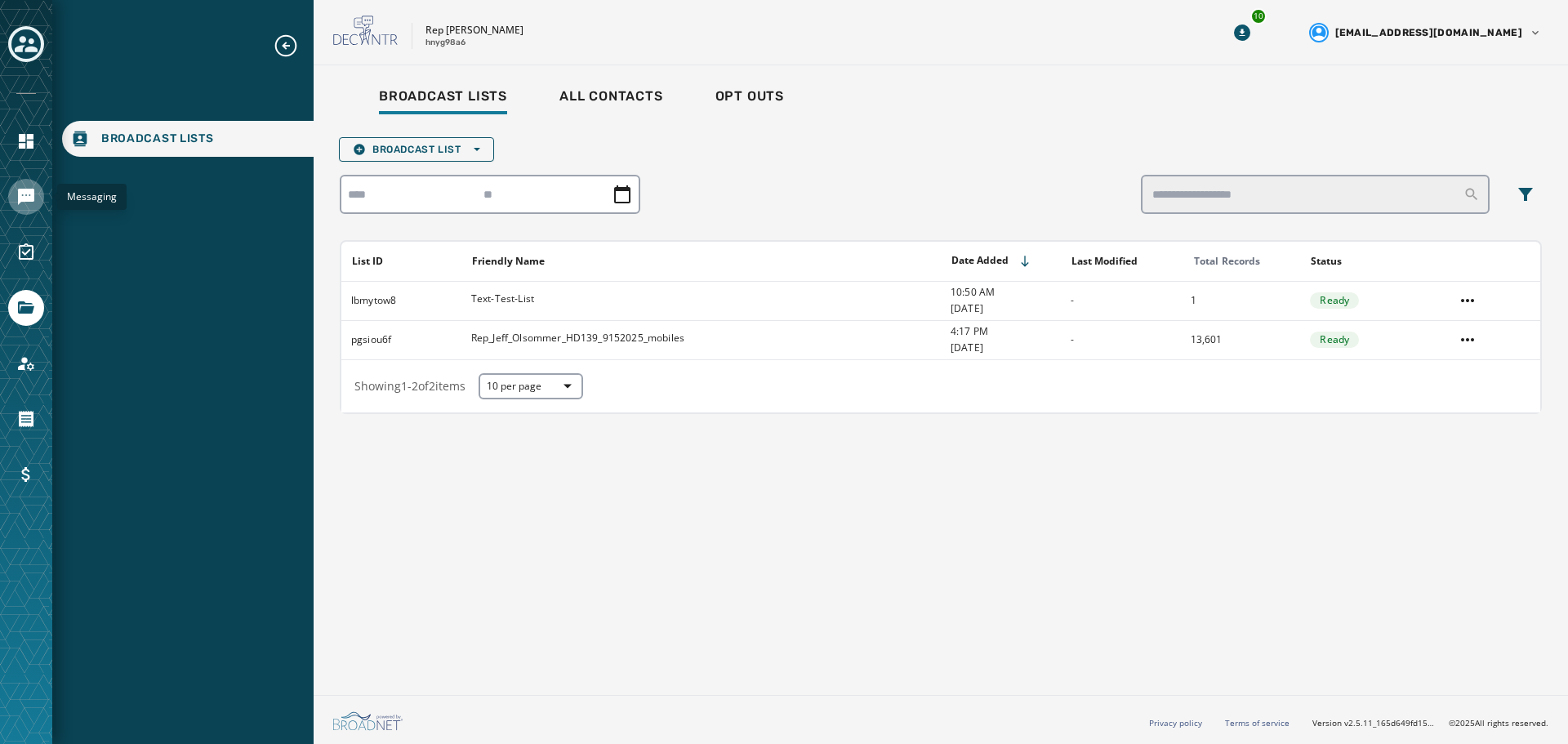
click at [32, 203] on icon "Navigate to Messaging" at bounding box center [26, 197] width 20 height 20
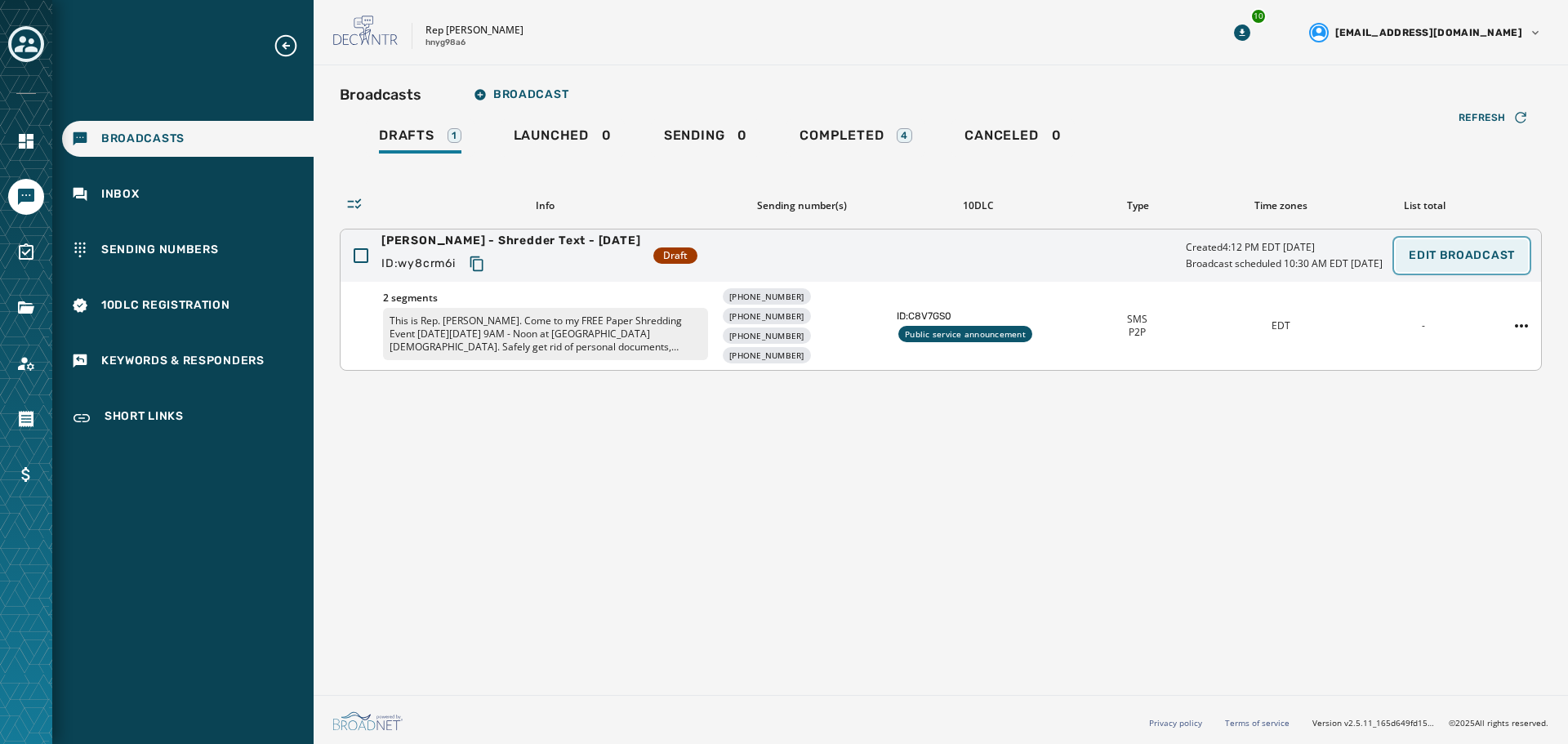
click at [1451, 263] on button "Edit Broadcast" at bounding box center [1462, 255] width 133 height 33
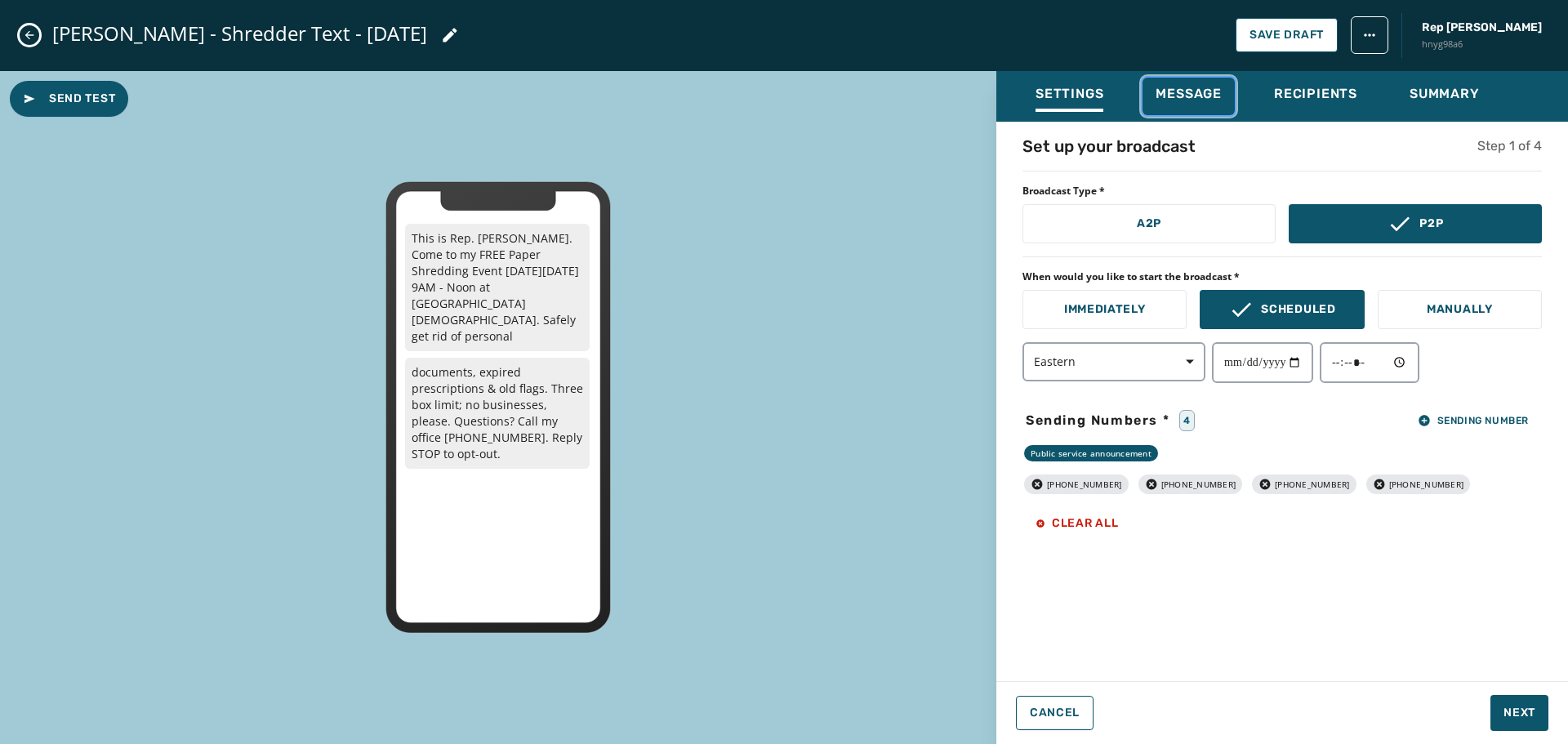
click at [1185, 93] on span "Message" at bounding box center [1189, 93] width 66 height 16
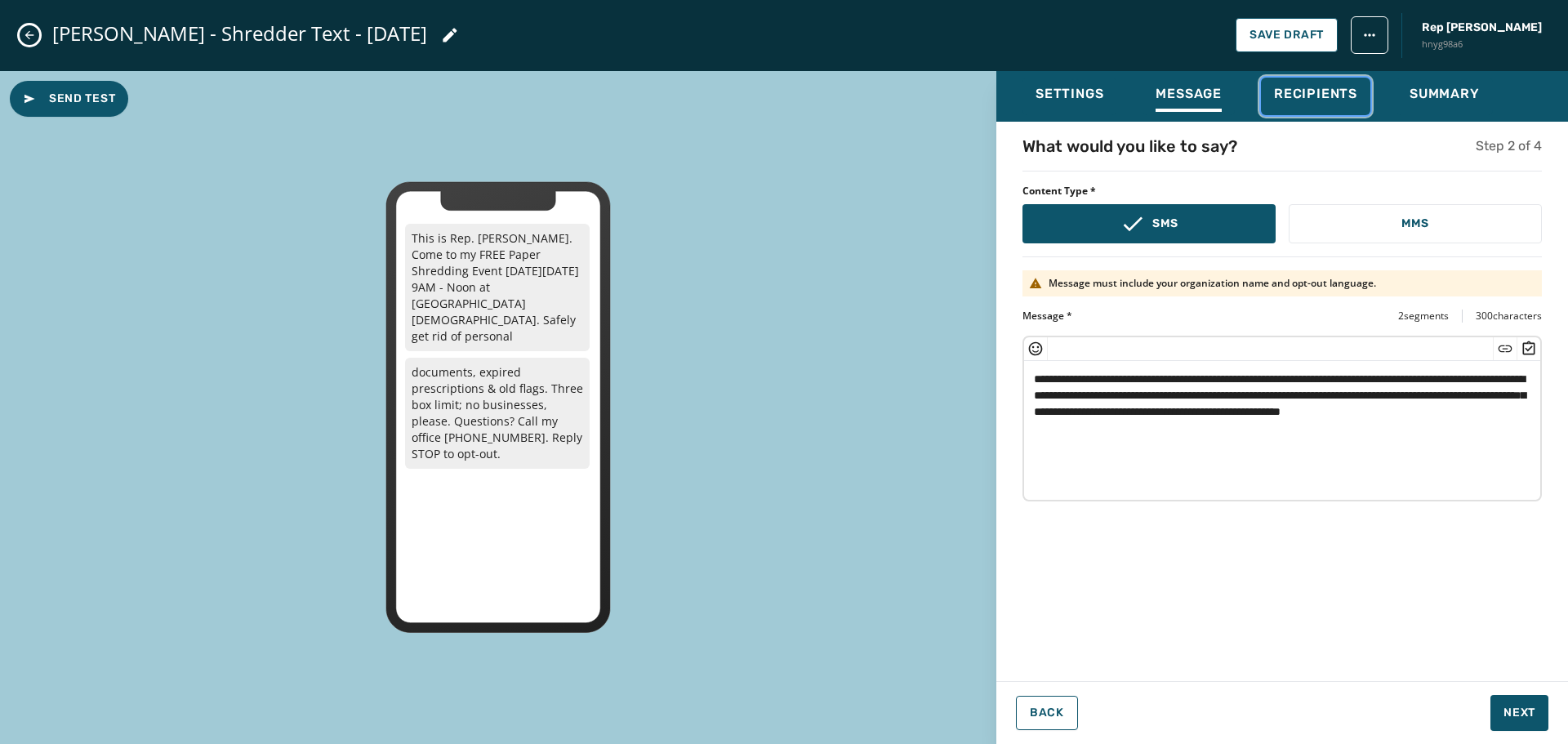
click at [1291, 94] on span "Recipients" at bounding box center [1316, 93] width 84 height 16
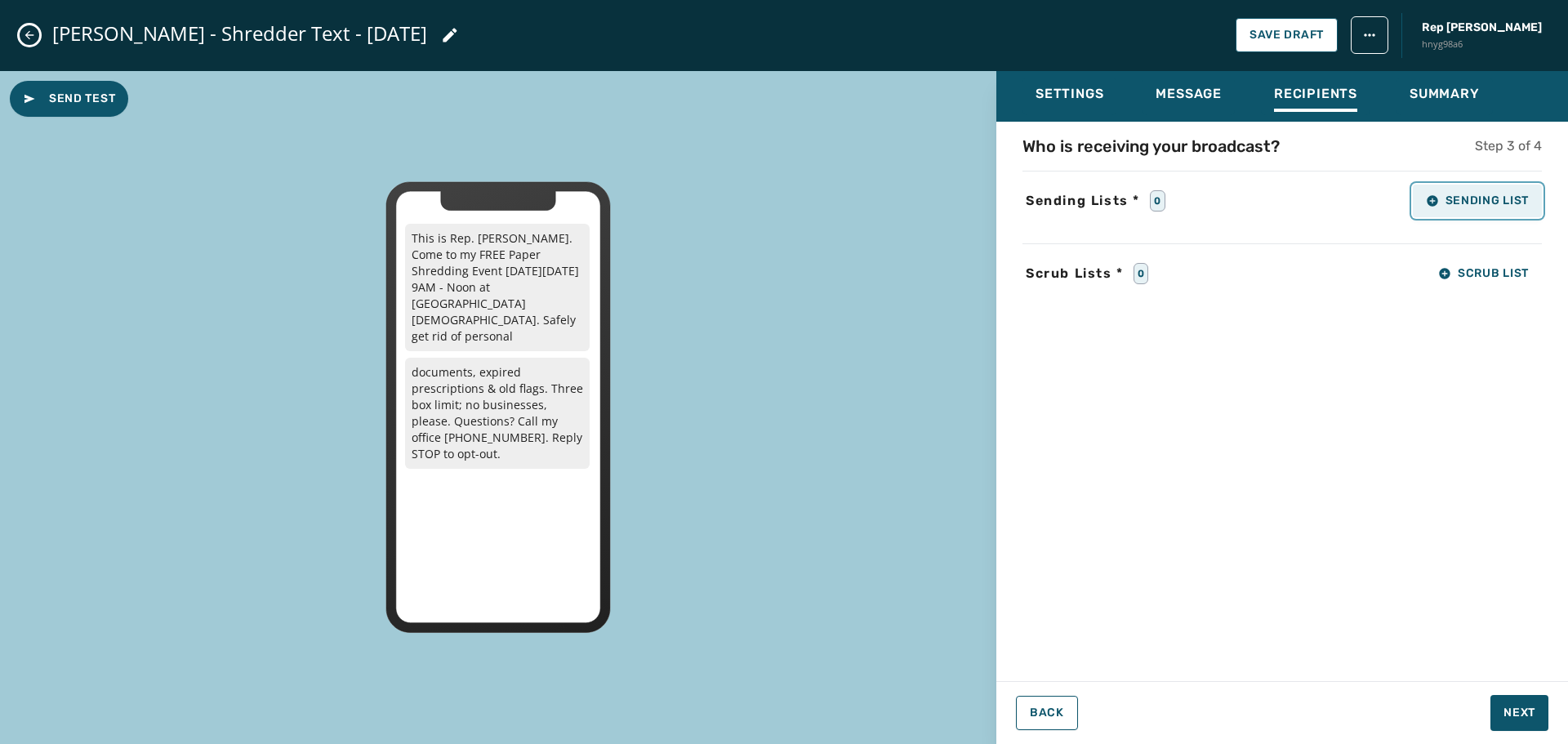
click at [1473, 201] on span "Sending List" at bounding box center [1478, 200] width 103 height 13
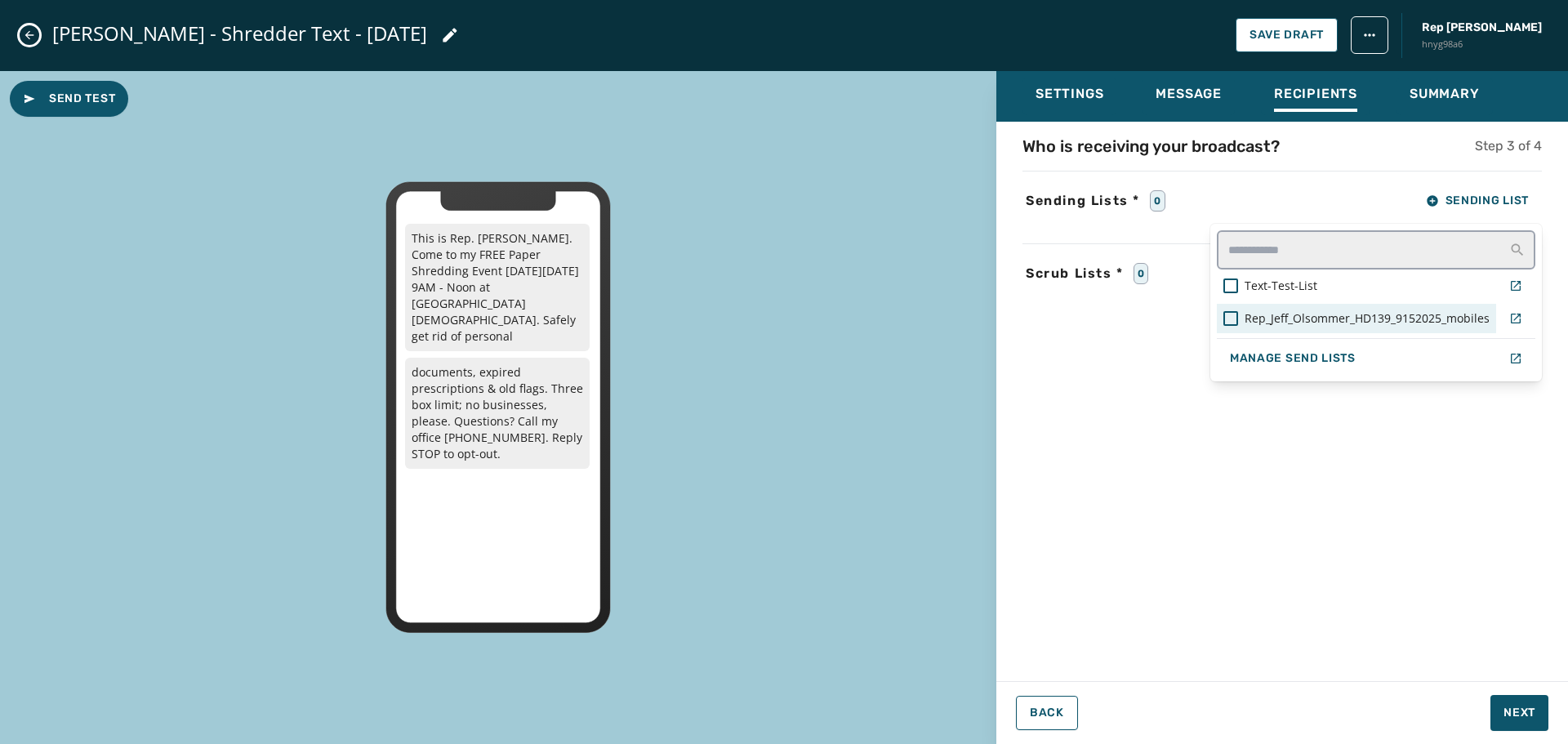
click at [1265, 321] on span "Rep_Jeff_Olsommer_HD139_9152025_mobiles" at bounding box center [1367, 319] width 245 height 16
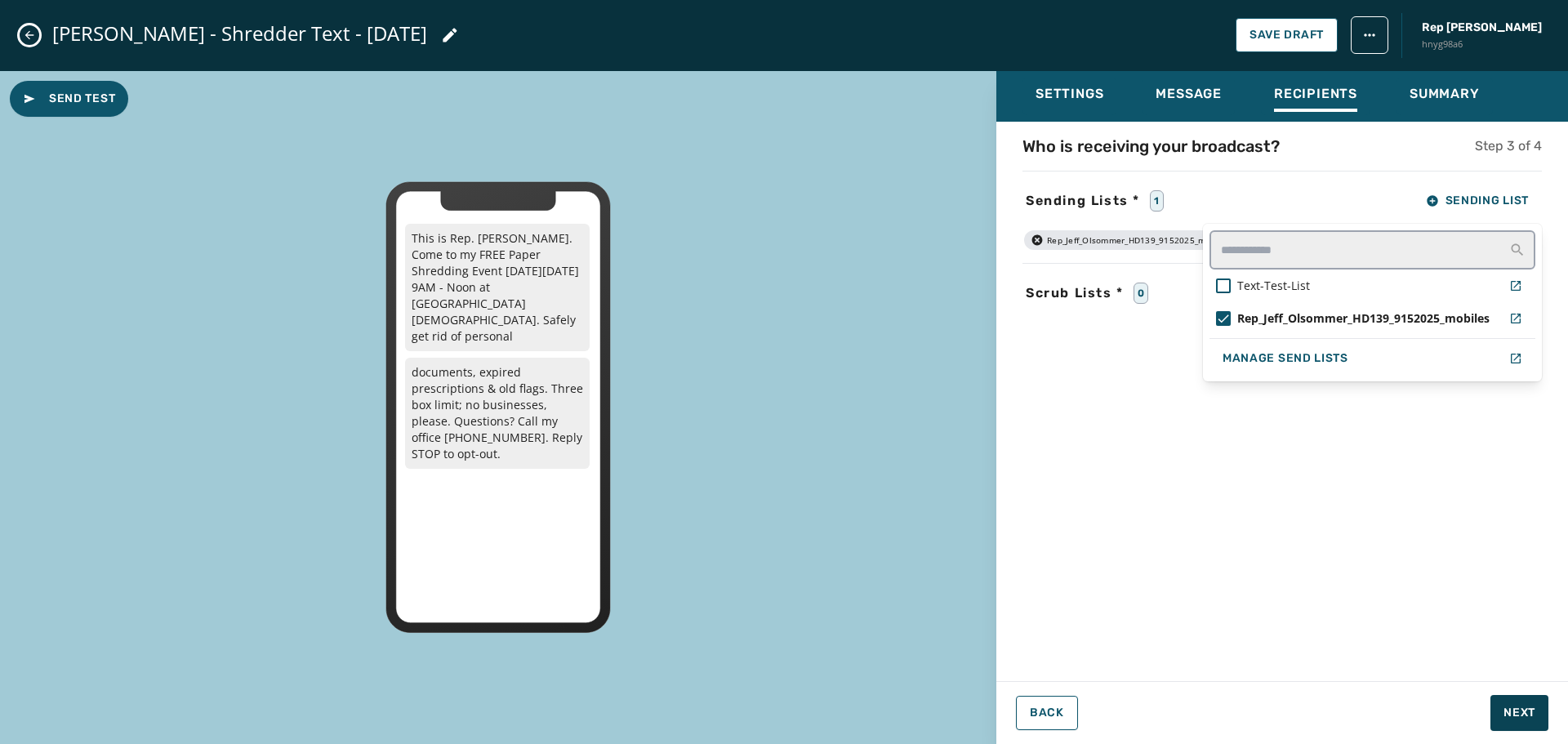
click at [1509, 712] on div "Settings Message Recipients Summary Who is receiving your broadcast? Step 3 of …" at bounding box center [1282, 401] width 572 height 661
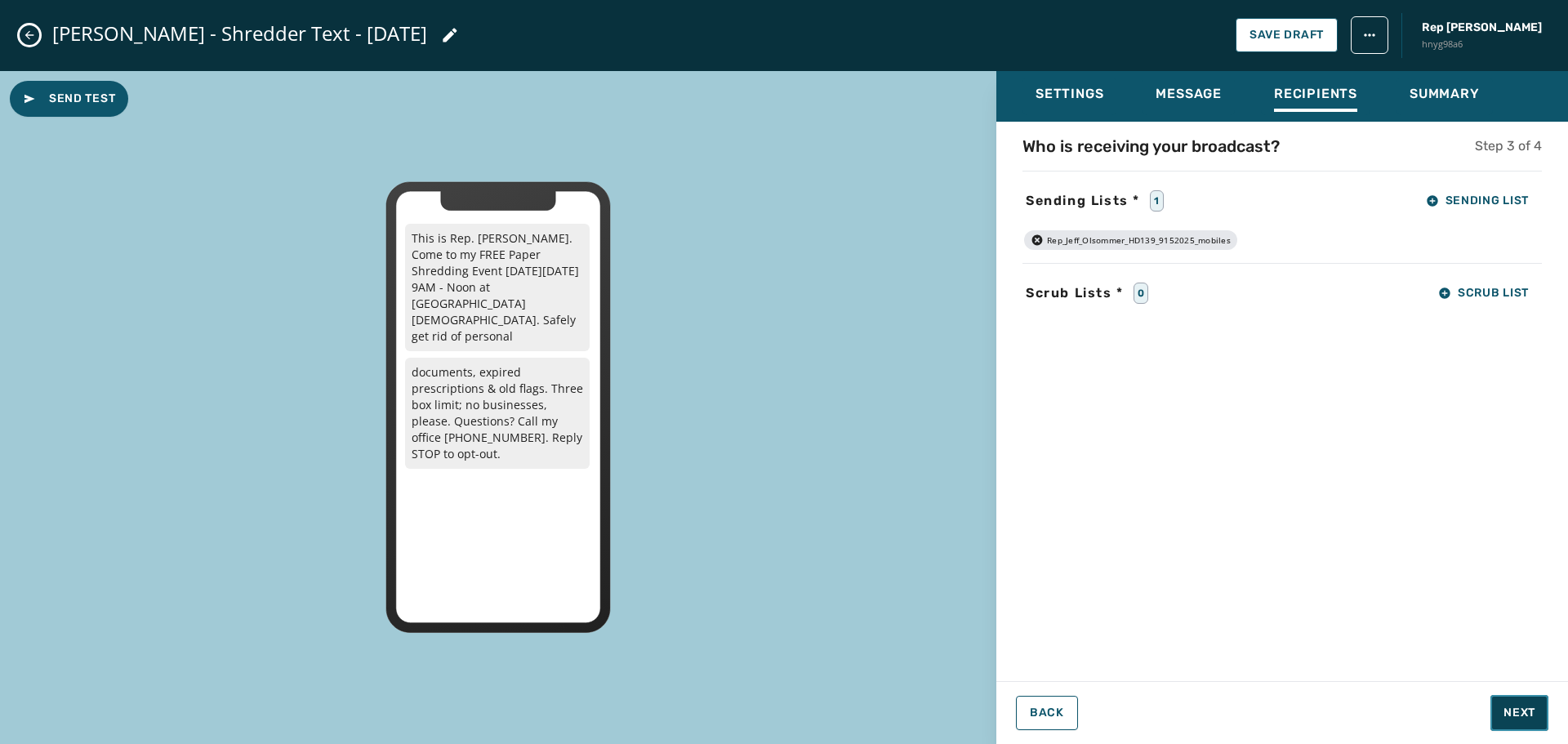
click at [1529, 705] on span "Next" at bounding box center [1520, 713] width 32 height 16
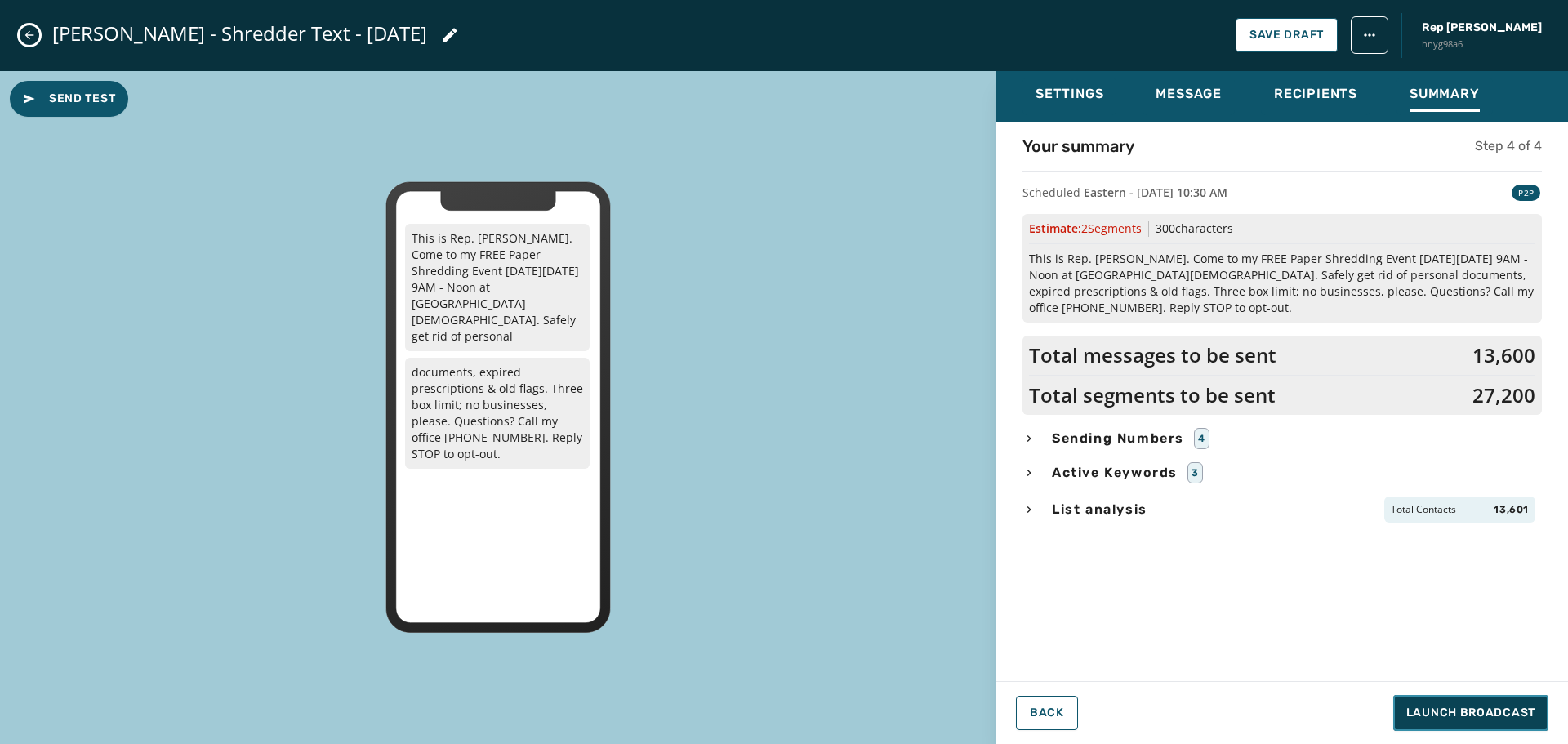
click at [1459, 712] on span "Launch Broadcast" at bounding box center [1471, 713] width 129 height 16
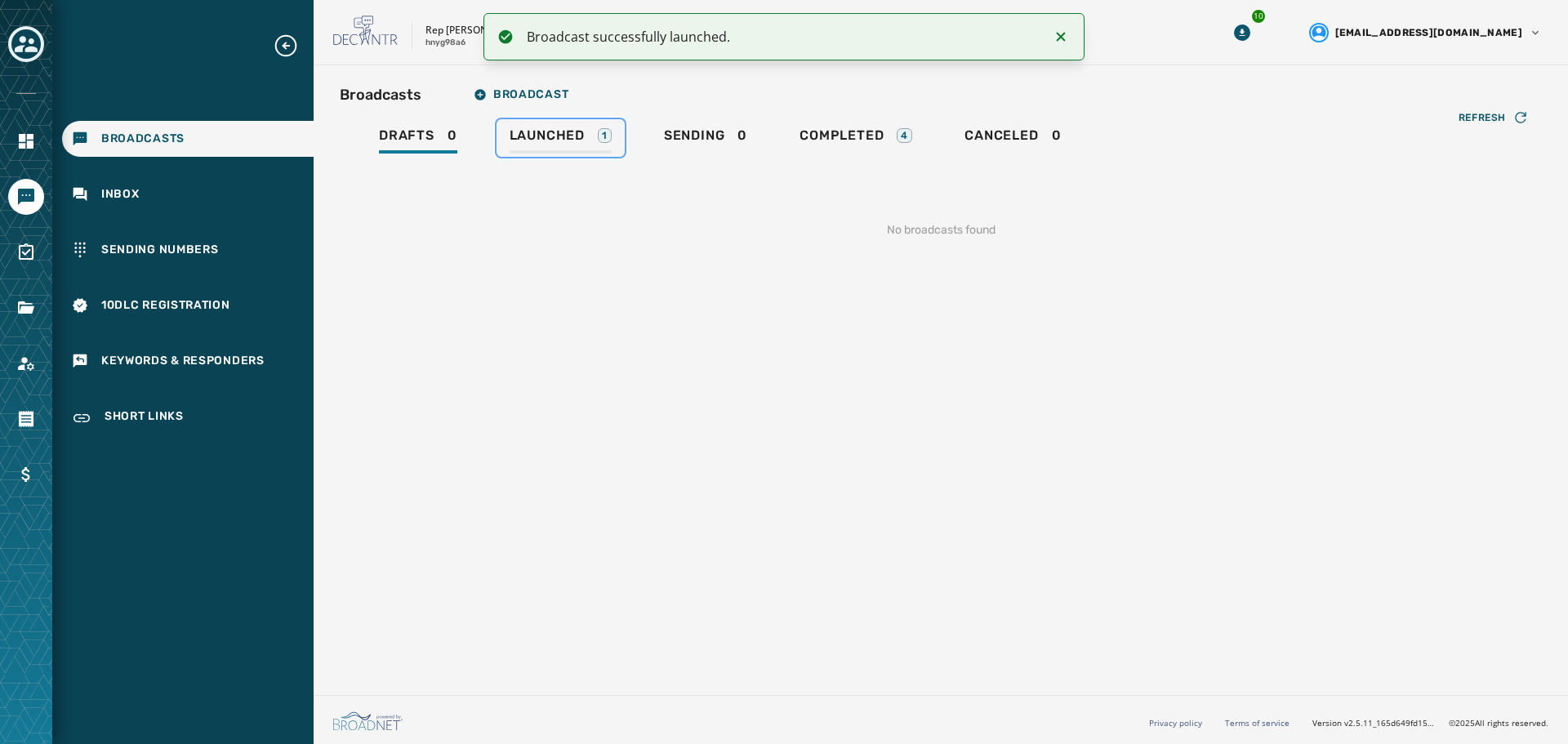
click at [529, 128] on span "Launched" at bounding box center [547, 135] width 75 height 16
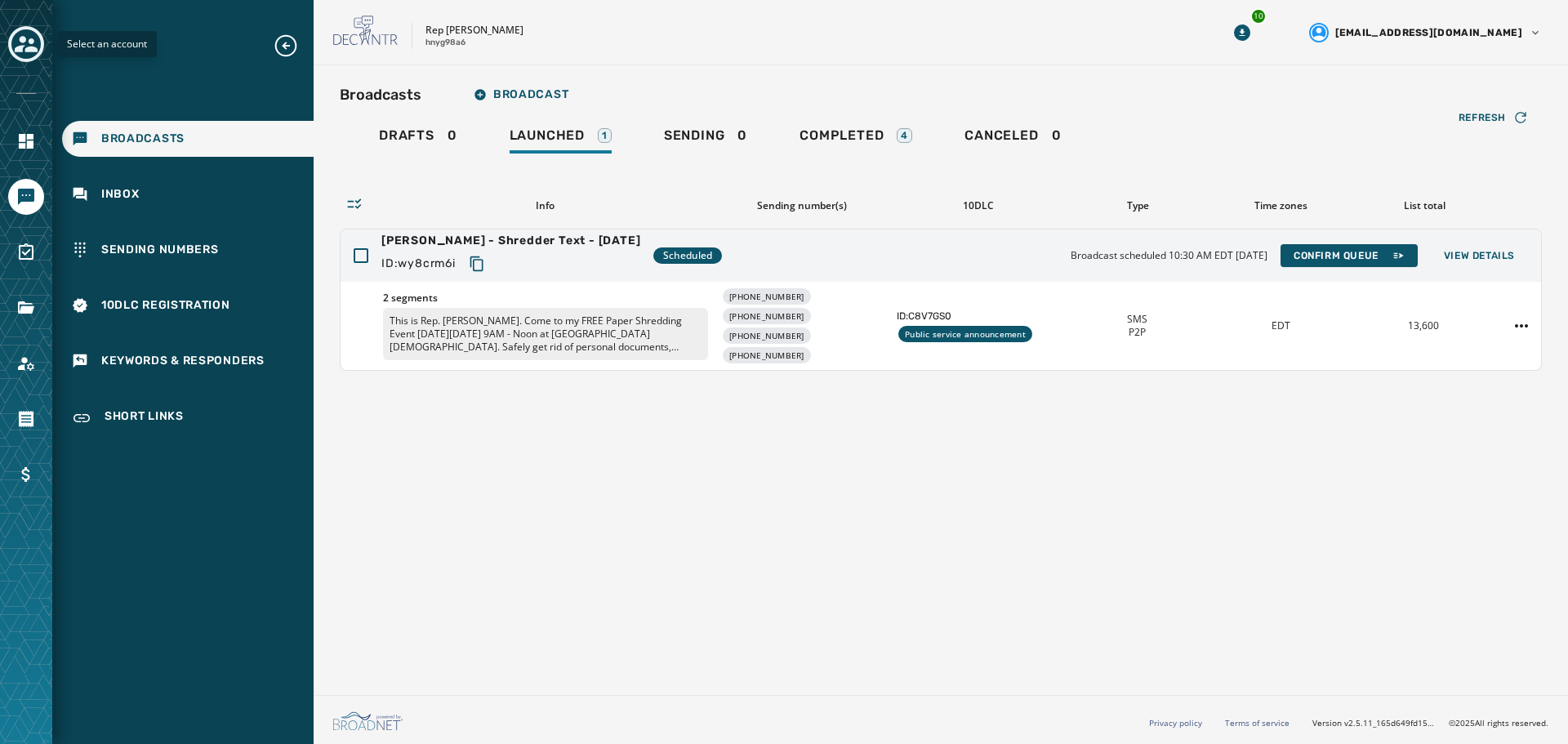
click at [22, 49] on icon "Toggle account select drawer" at bounding box center [27, 44] width 23 height 16
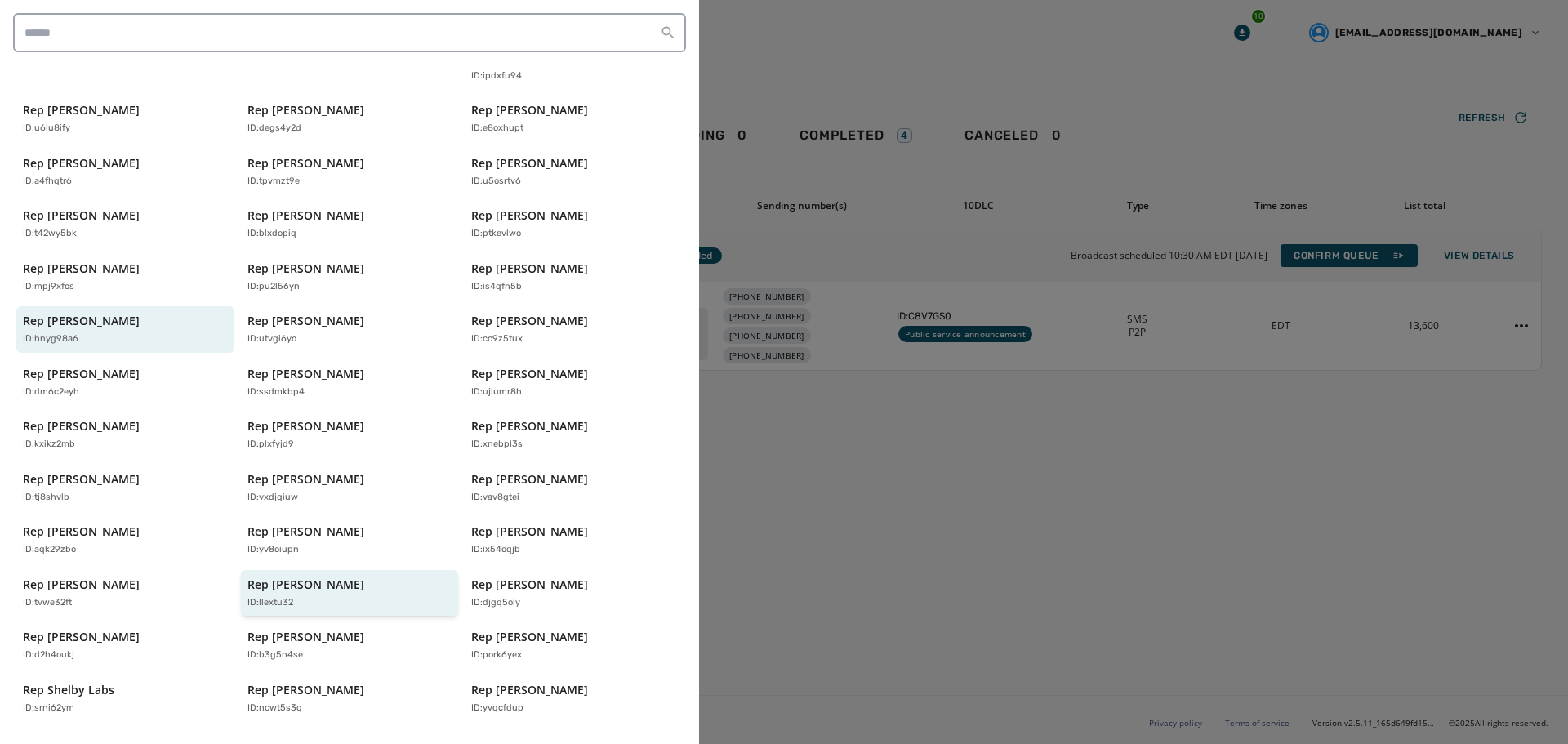
scroll to position [350, 0]
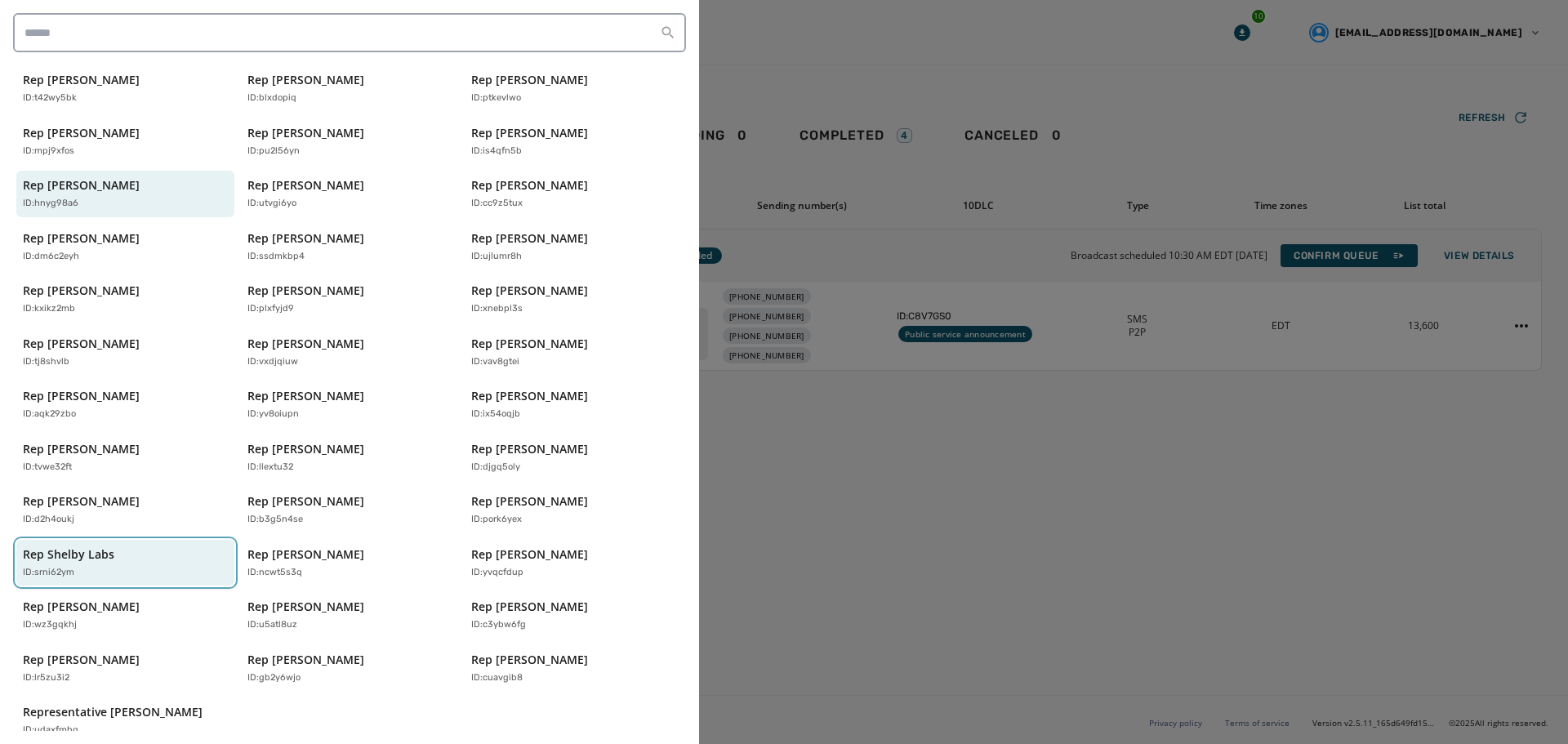
click at [149, 546] on div "Rep Shelby Labs ID: srni62ym" at bounding box center [117, 563] width 189 height 34
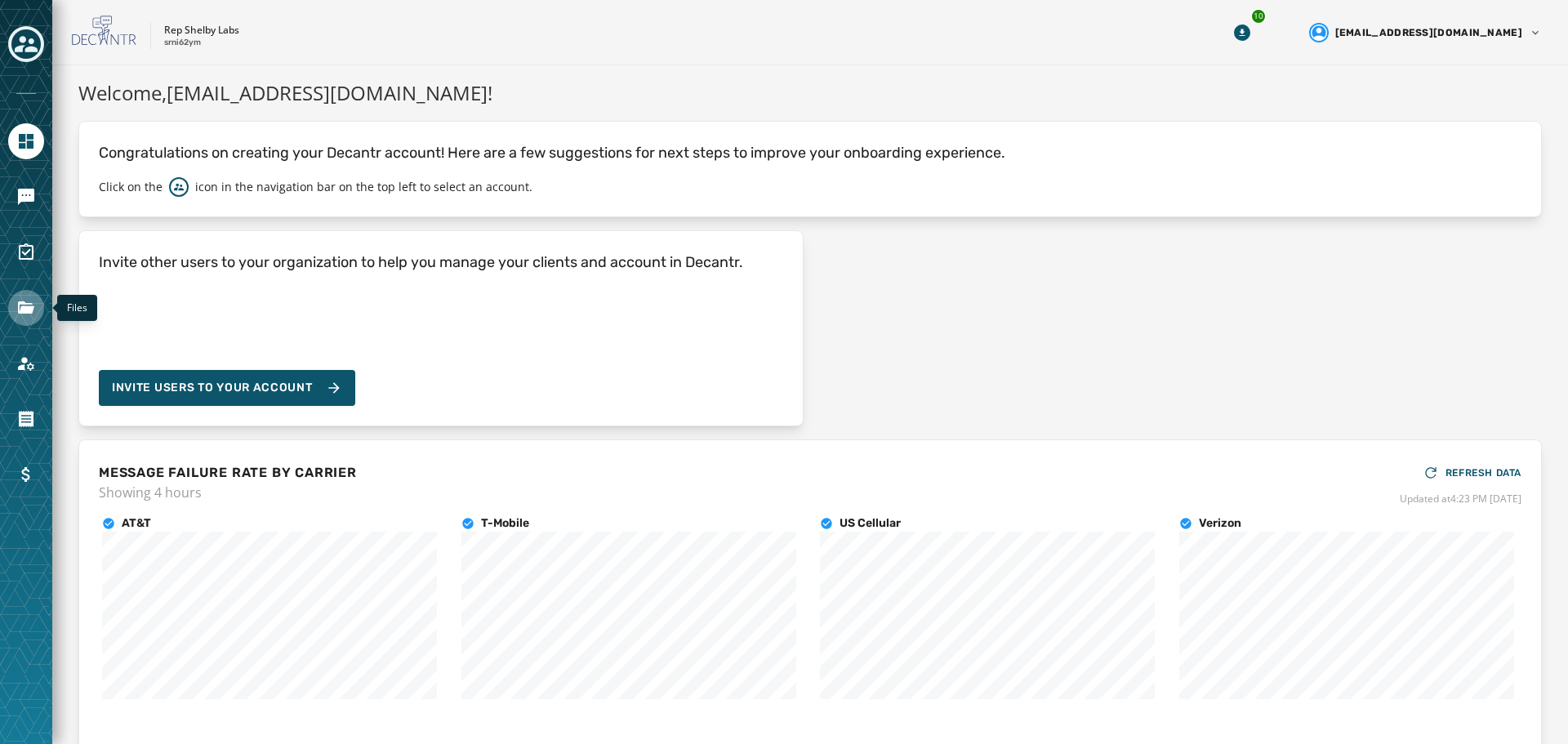
click at [28, 315] on icon "Navigate to Files" at bounding box center [26, 308] width 20 height 20
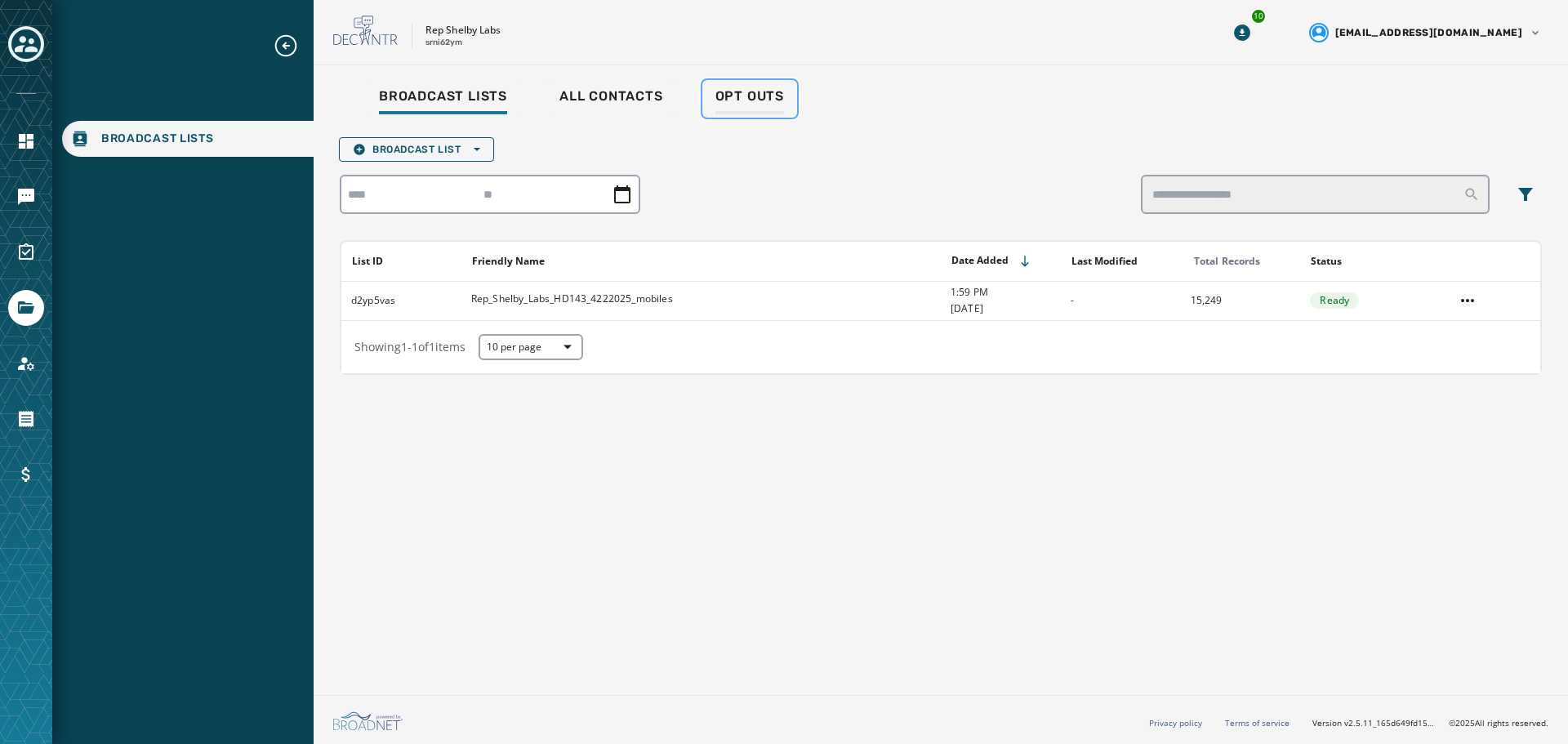
click at [743, 82] on link "Opt Outs" at bounding box center [749, 99] width 94 height 37
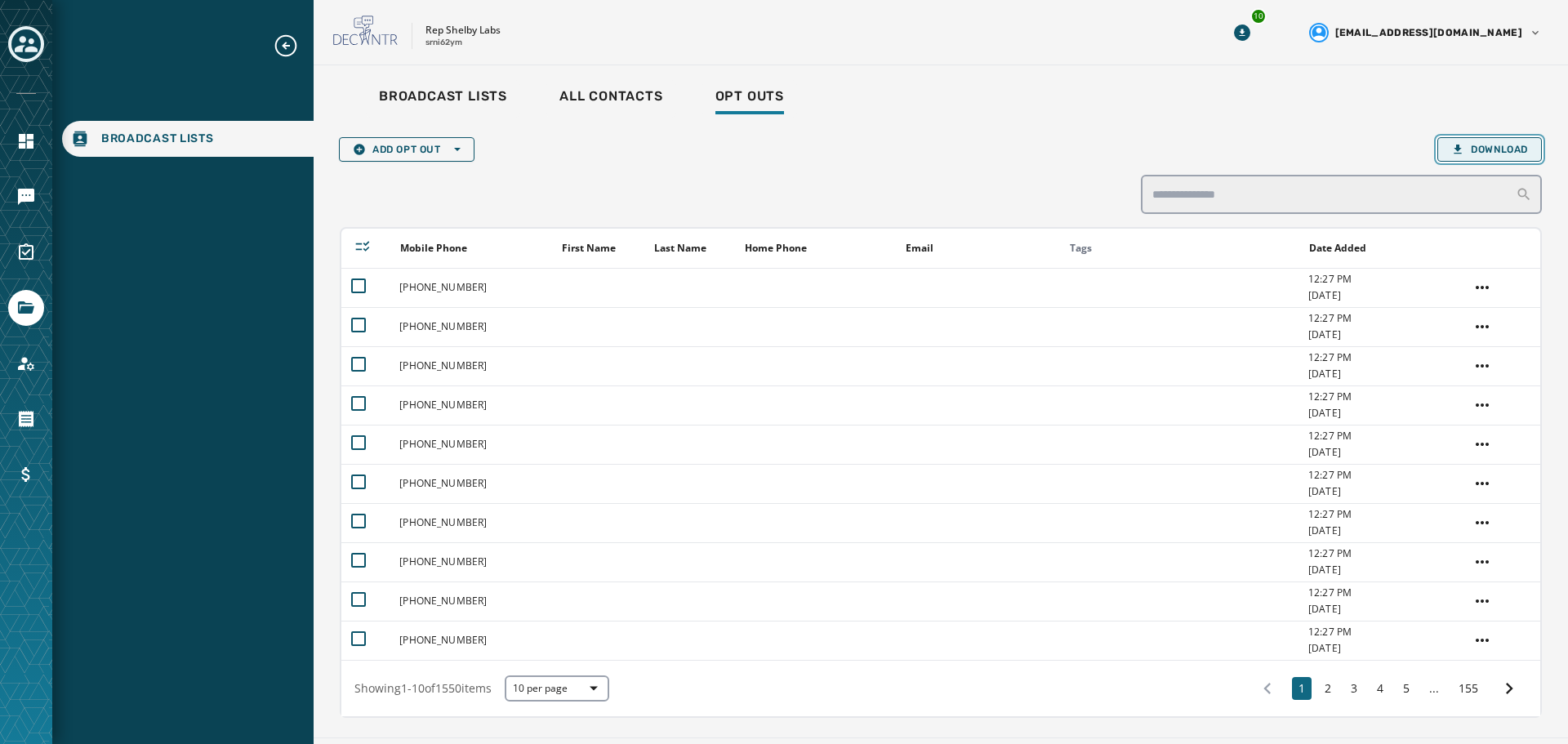
click at [1463, 145] on span "Download" at bounding box center [1490, 150] width 77 height 13
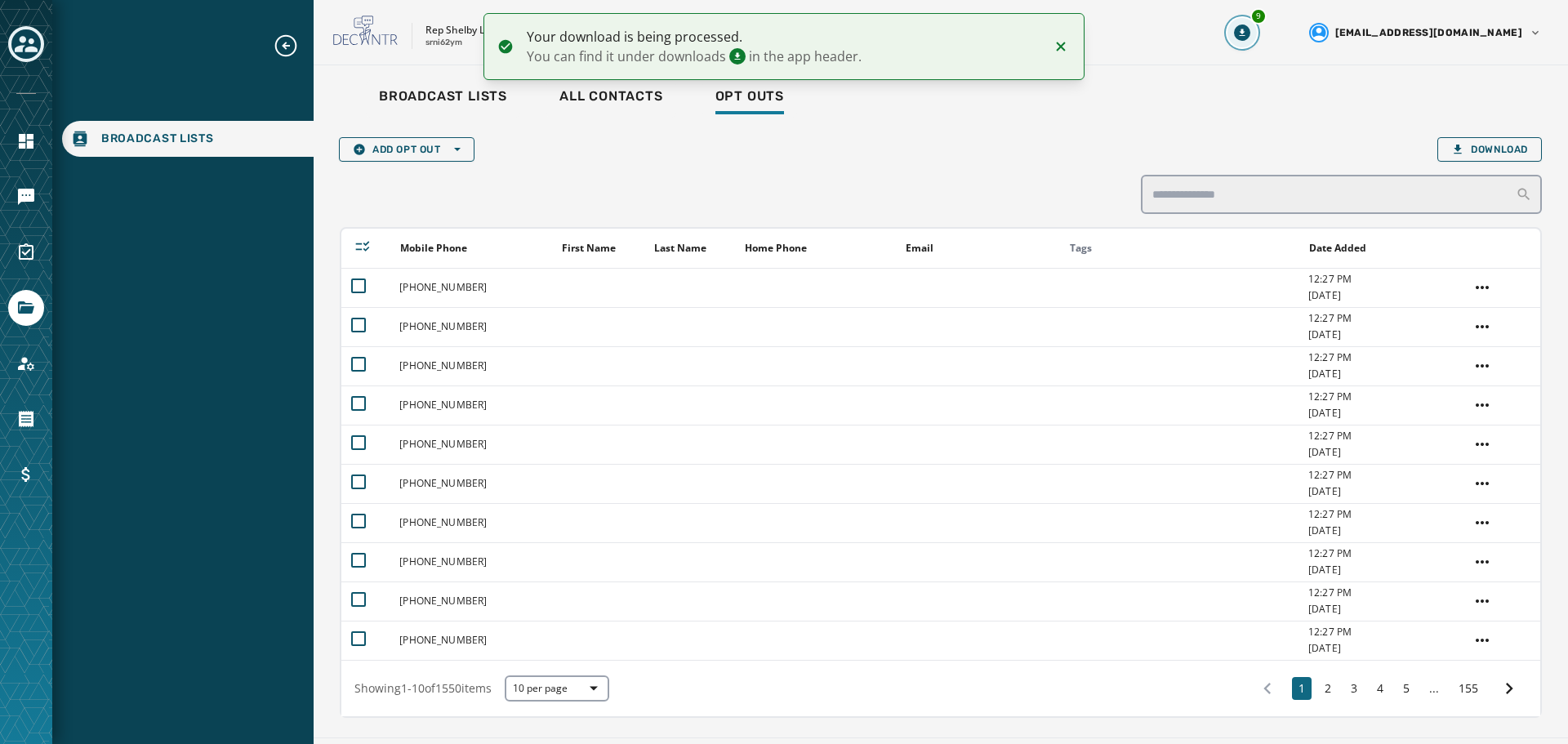
click at [1250, 36] on icon "Download Menu" at bounding box center [1242, 33] width 16 height 16
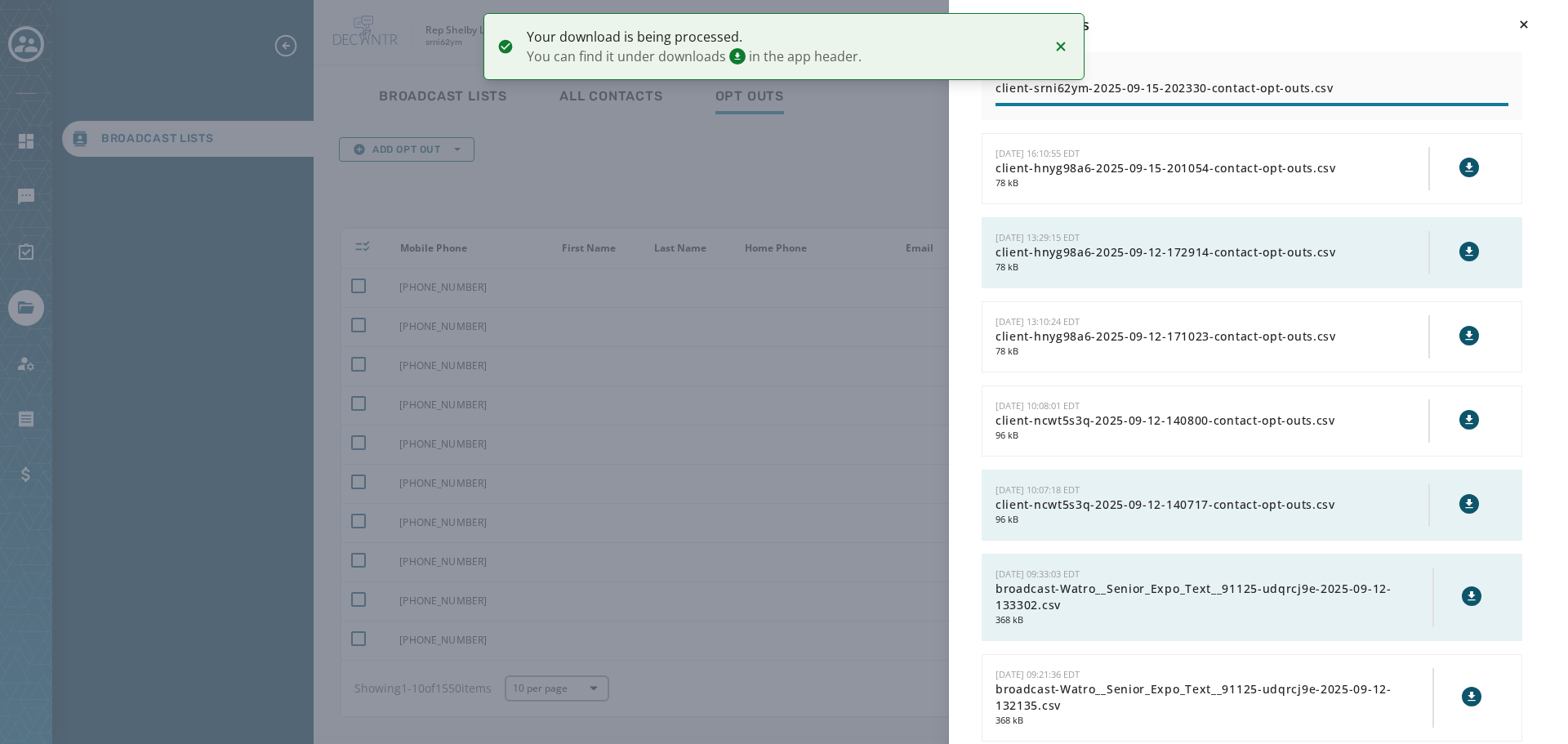
click at [880, 129] on div "Downloads [DATE] 16:23:30 EDT client-srni62ym-2025-09-15-202330-contact-opt-out…" at bounding box center [784, 372] width 1568 height 744
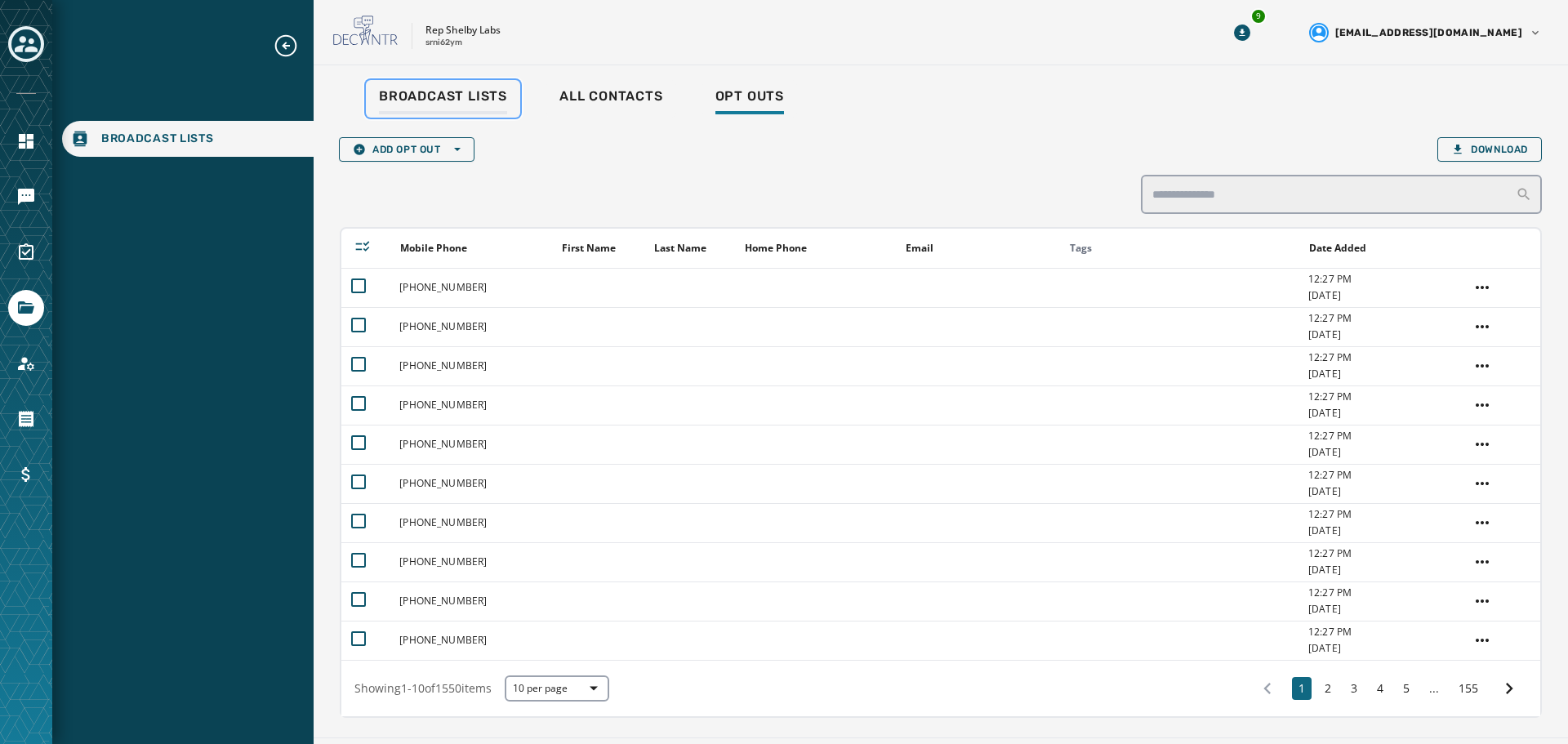
click at [461, 100] on span "Broadcast Lists" at bounding box center [443, 96] width 128 height 16
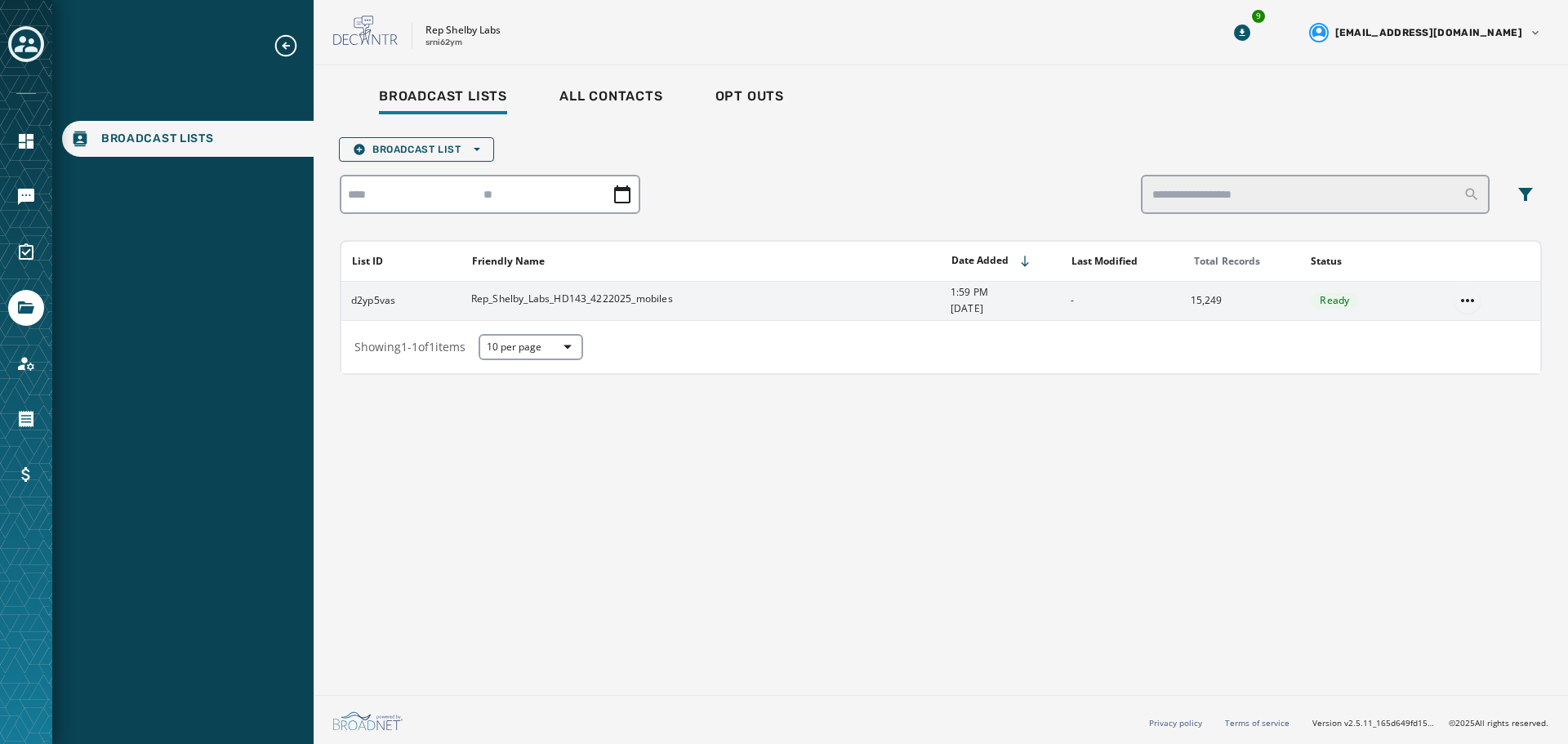
click at [1475, 297] on html "Broadcast Lists Skip To Main Content Rep Shelby Labs srni62ym 9 [EMAIL_ADDRESS]…" at bounding box center [784, 372] width 1568 height 744
click at [1459, 360] on div "Delete list" at bounding box center [1467, 359] width 74 height 26
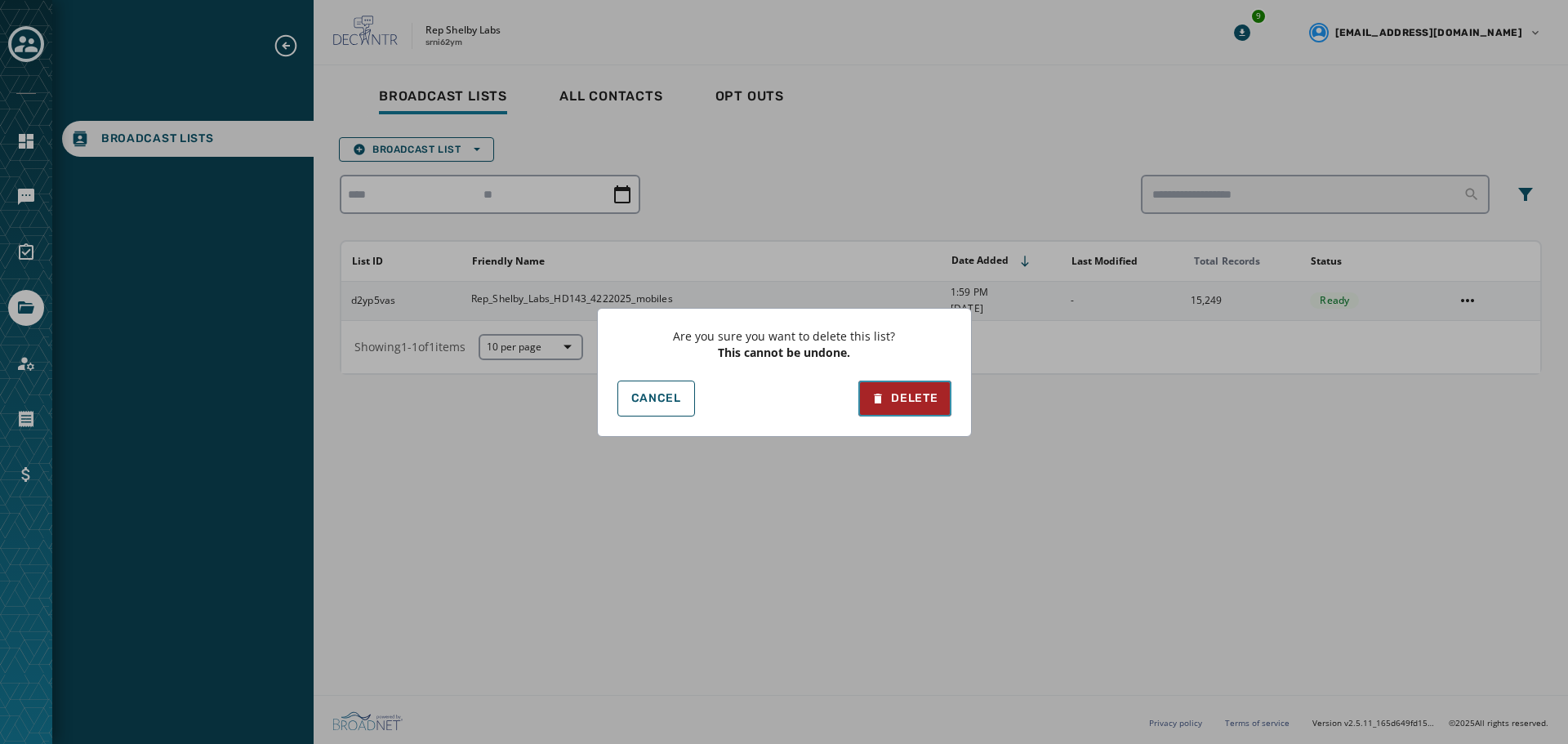
click at [931, 387] on button "Delete" at bounding box center [905, 399] width 93 height 36
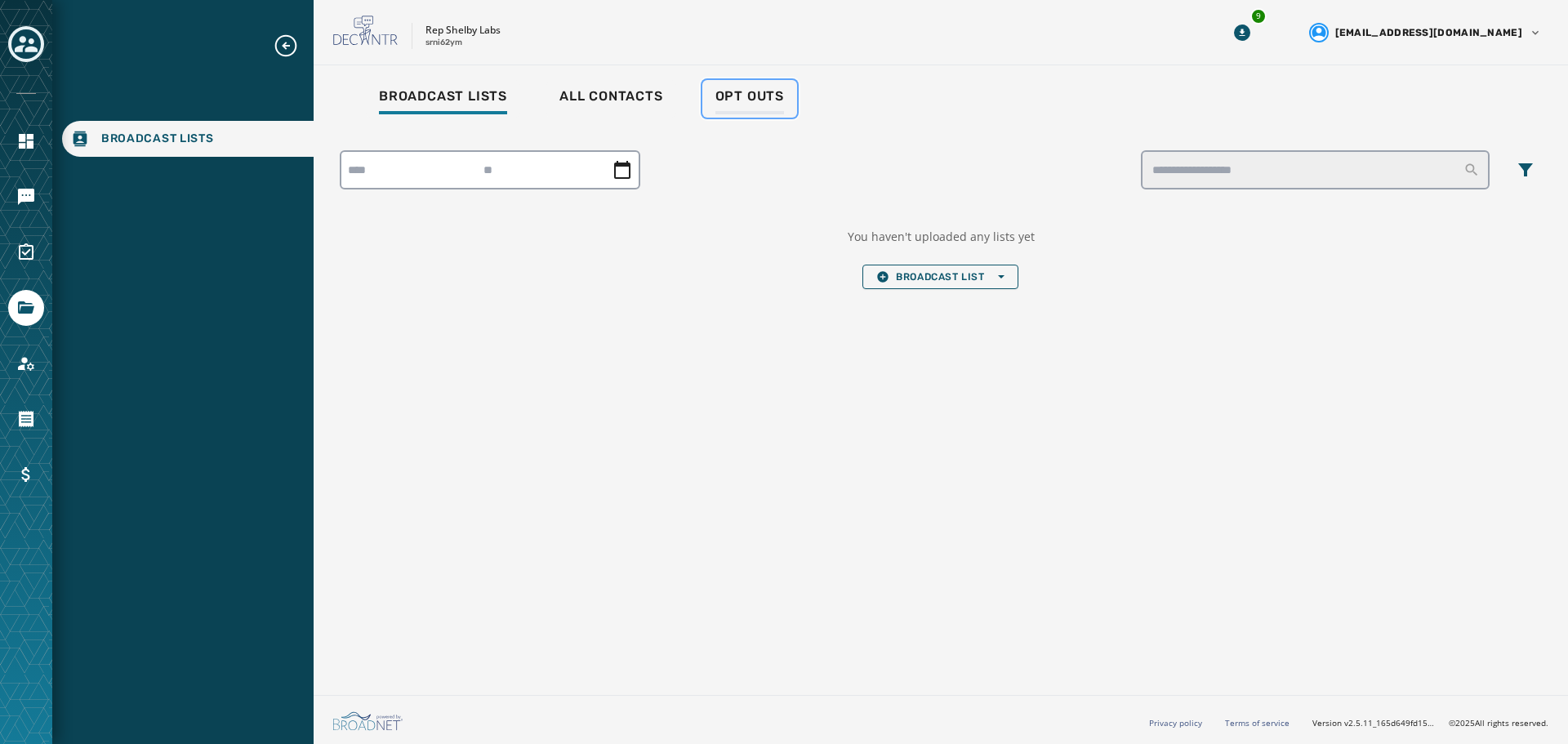
click at [752, 101] on span "Opt Outs" at bounding box center [749, 96] width 69 height 16
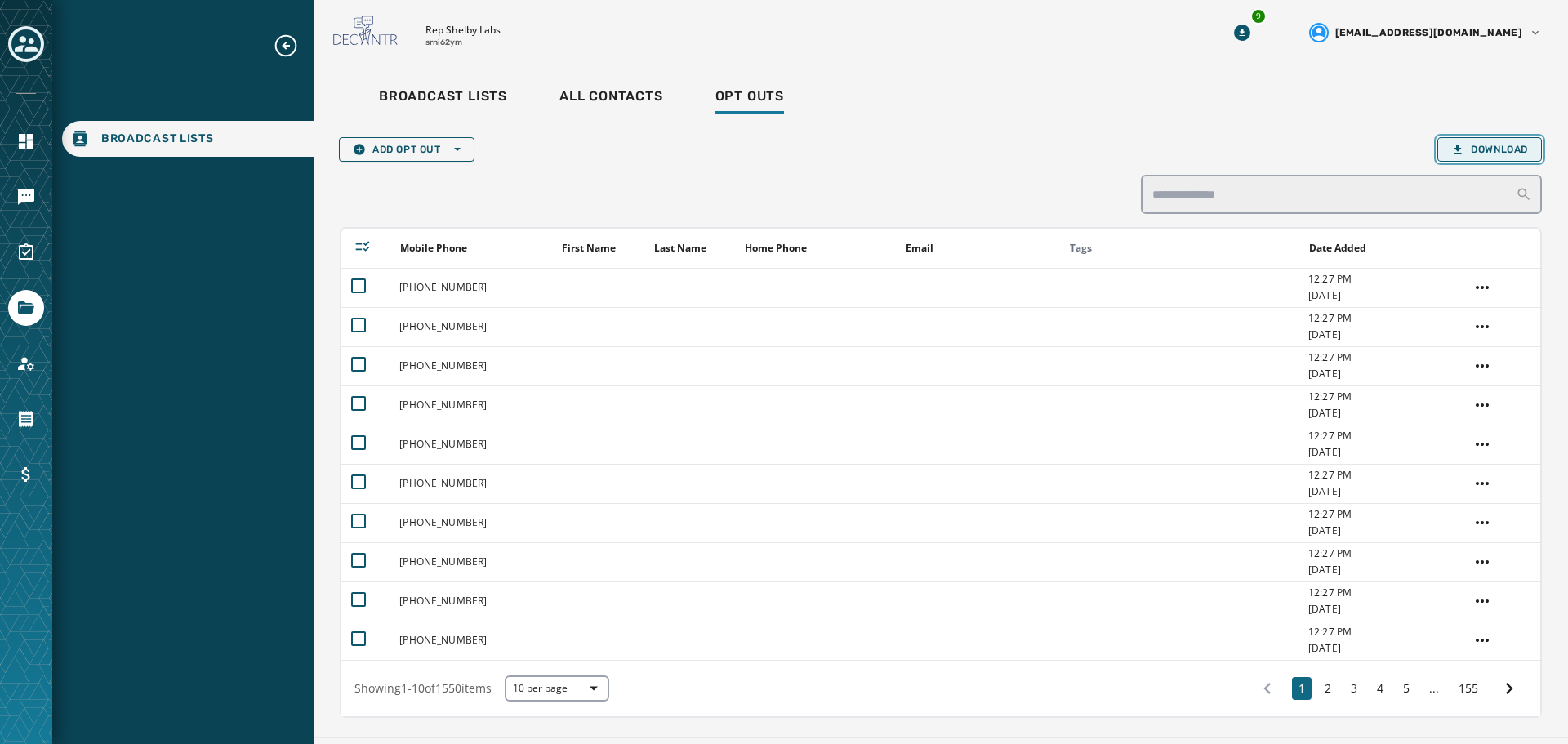
click at [1478, 152] on span "Download" at bounding box center [1490, 150] width 77 height 13
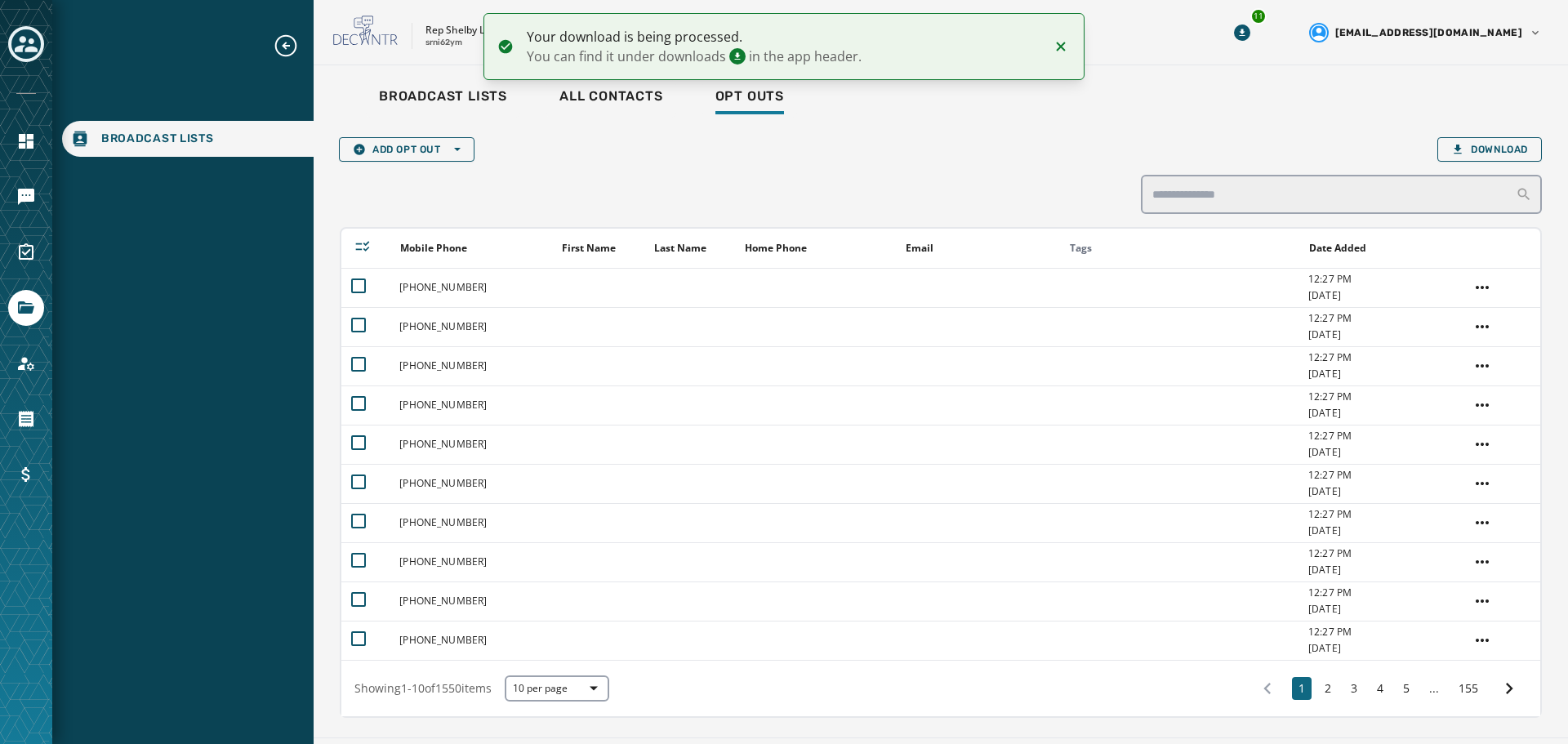
click at [1257, 41] on div "11" at bounding box center [1242, 32] width 29 height 29
click at [1250, 37] on icon "Download Menu" at bounding box center [1242, 33] width 16 height 16
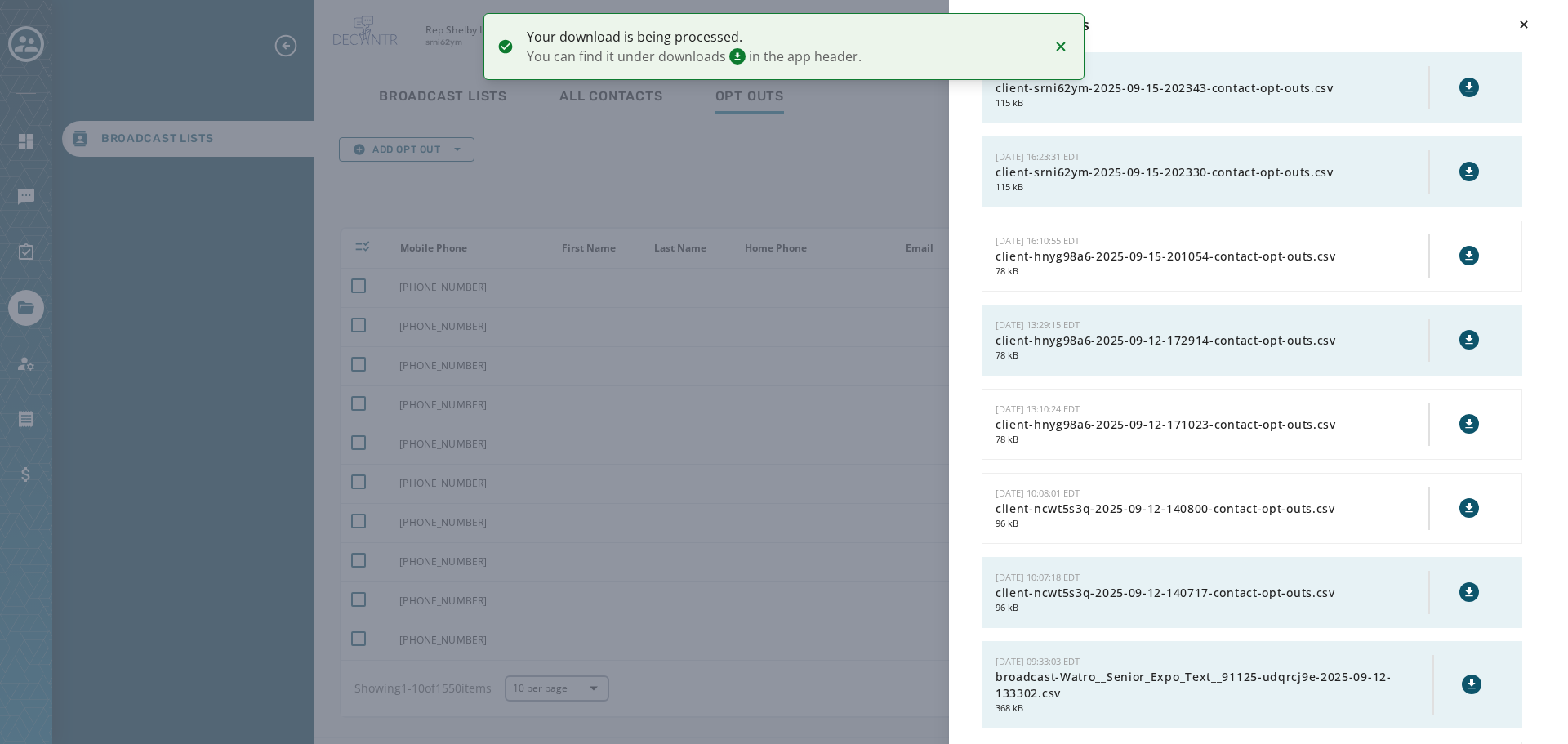
click at [1463, 81] on icon at bounding box center [1469, 87] width 13 height 13
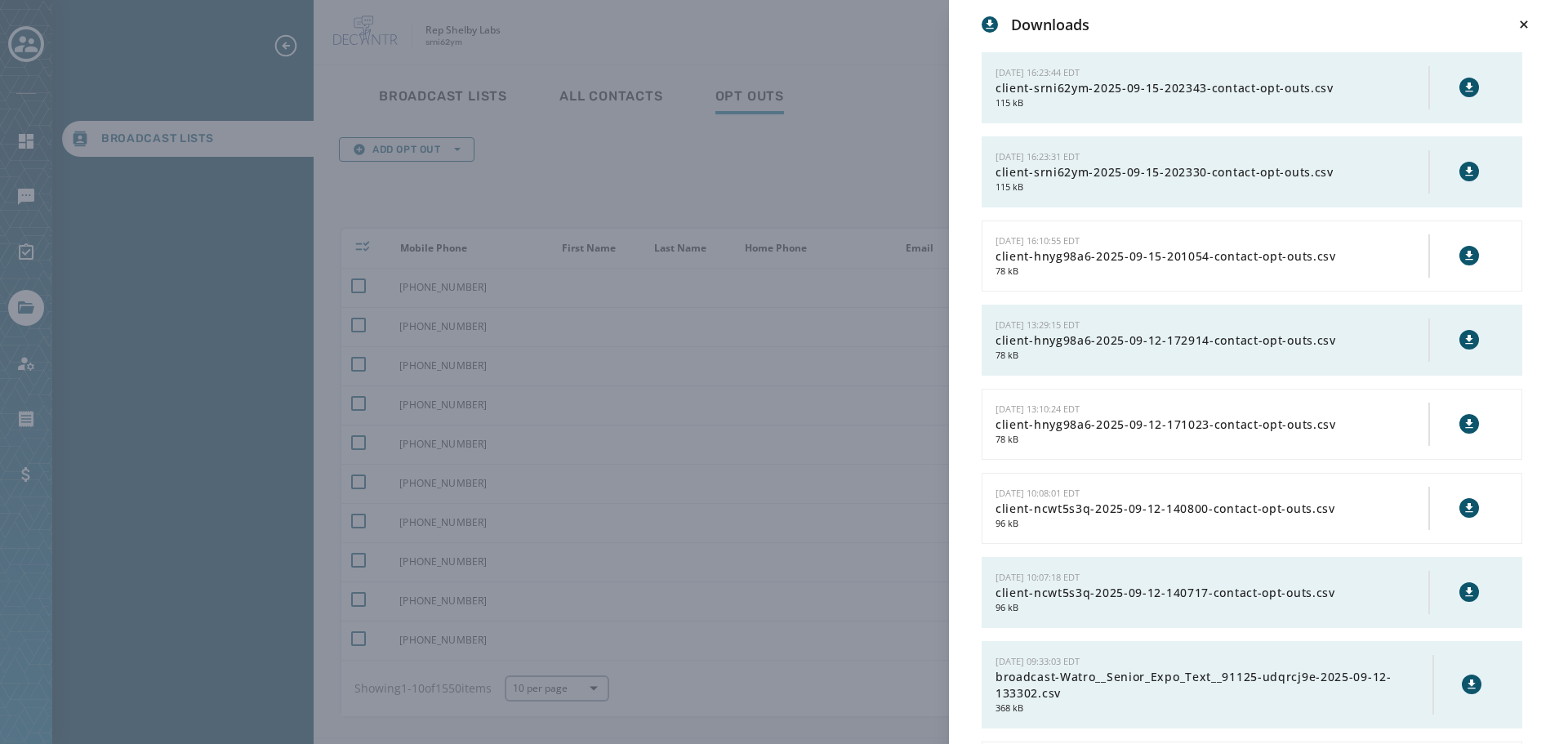
click at [814, 190] on div "Downloads [DATE] 16:23:44 EDT client-srni62ym-2025-09-15-202343-contact-opt-out…" at bounding box center [784, 372] width 1568 height 744
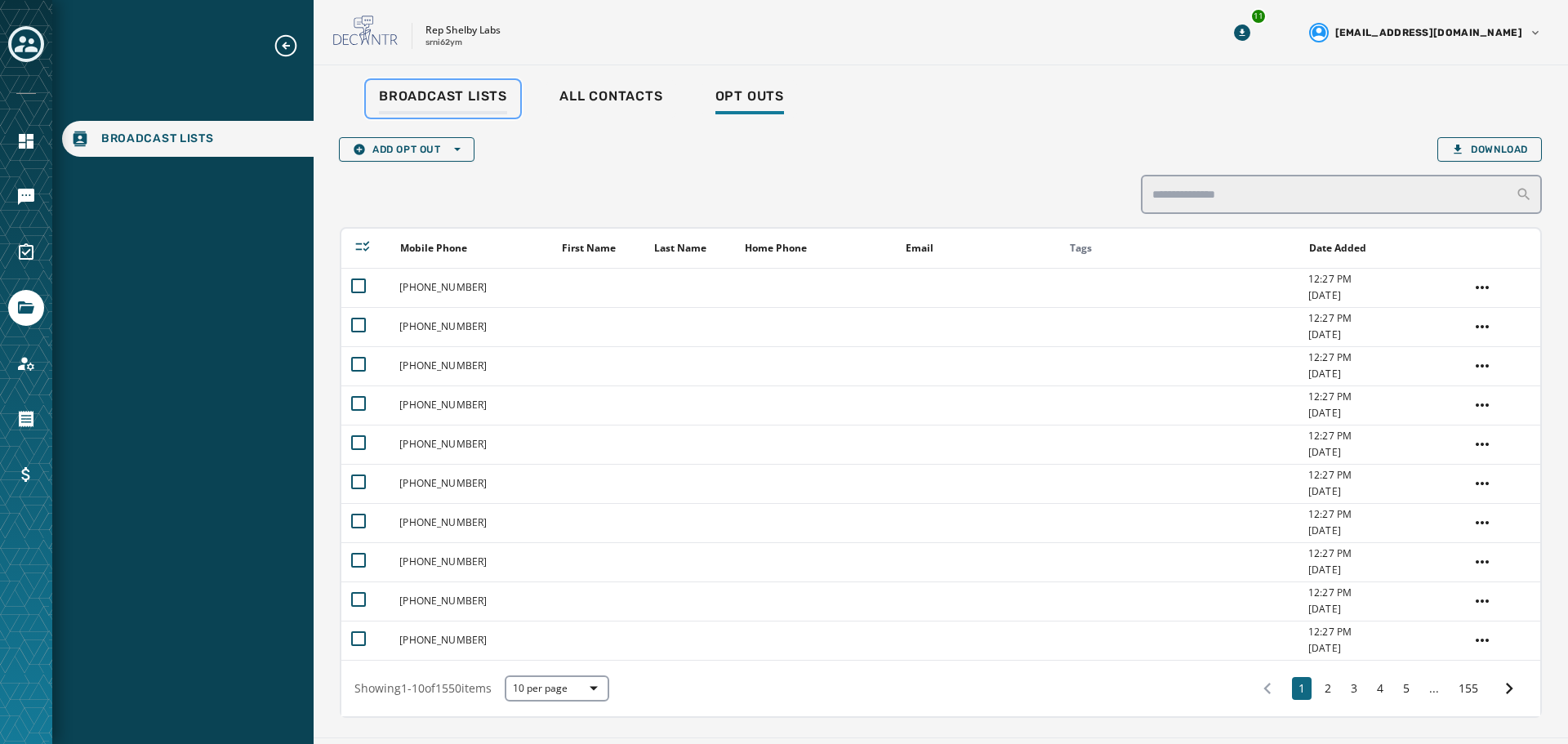
click at [471, 93] on span "Broadcast Lists" at bounding box center [443, 96] width 128 height 16
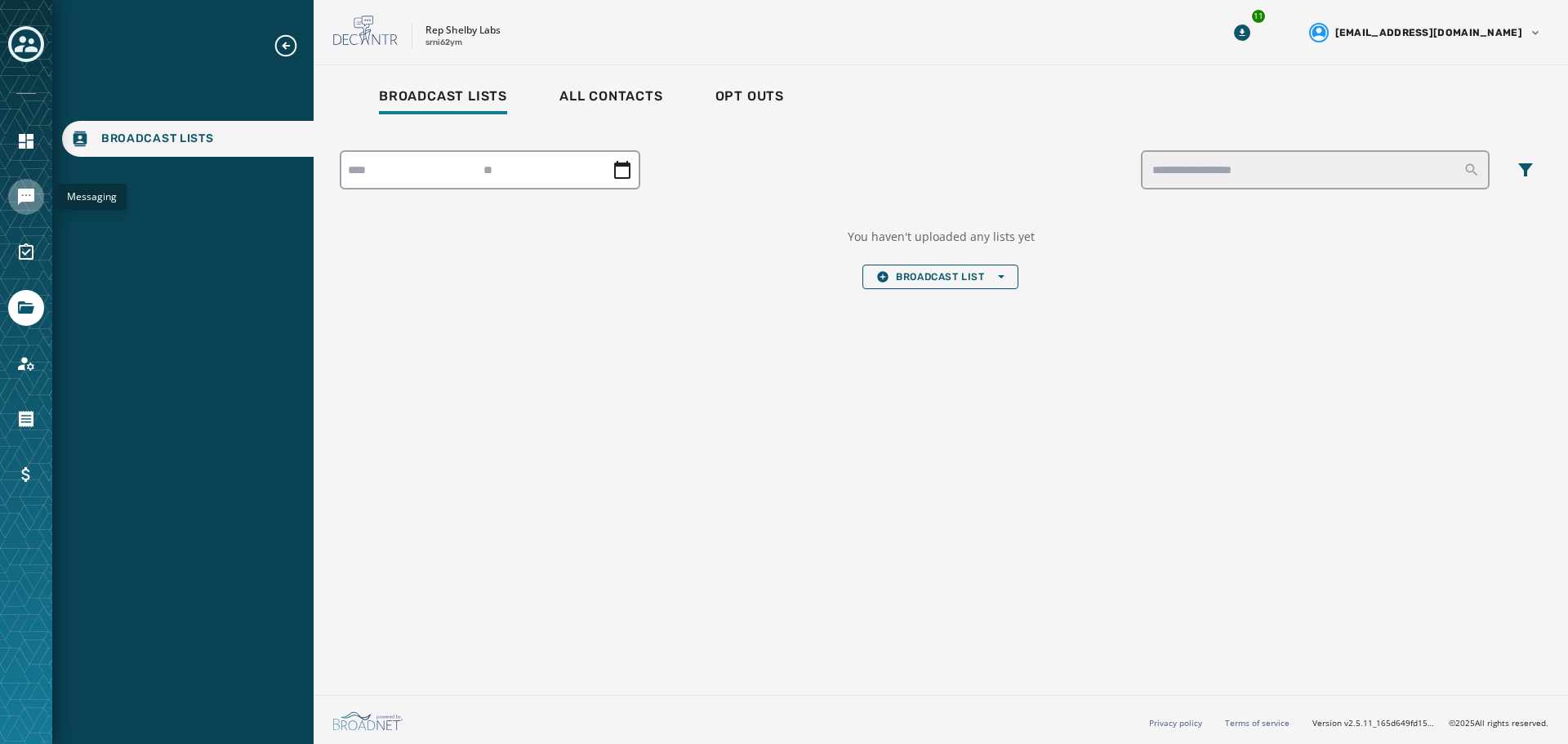
click at [28, 194] on icon "Navigate to Messaging" at bounding box center [26, 197] width 16 height 16
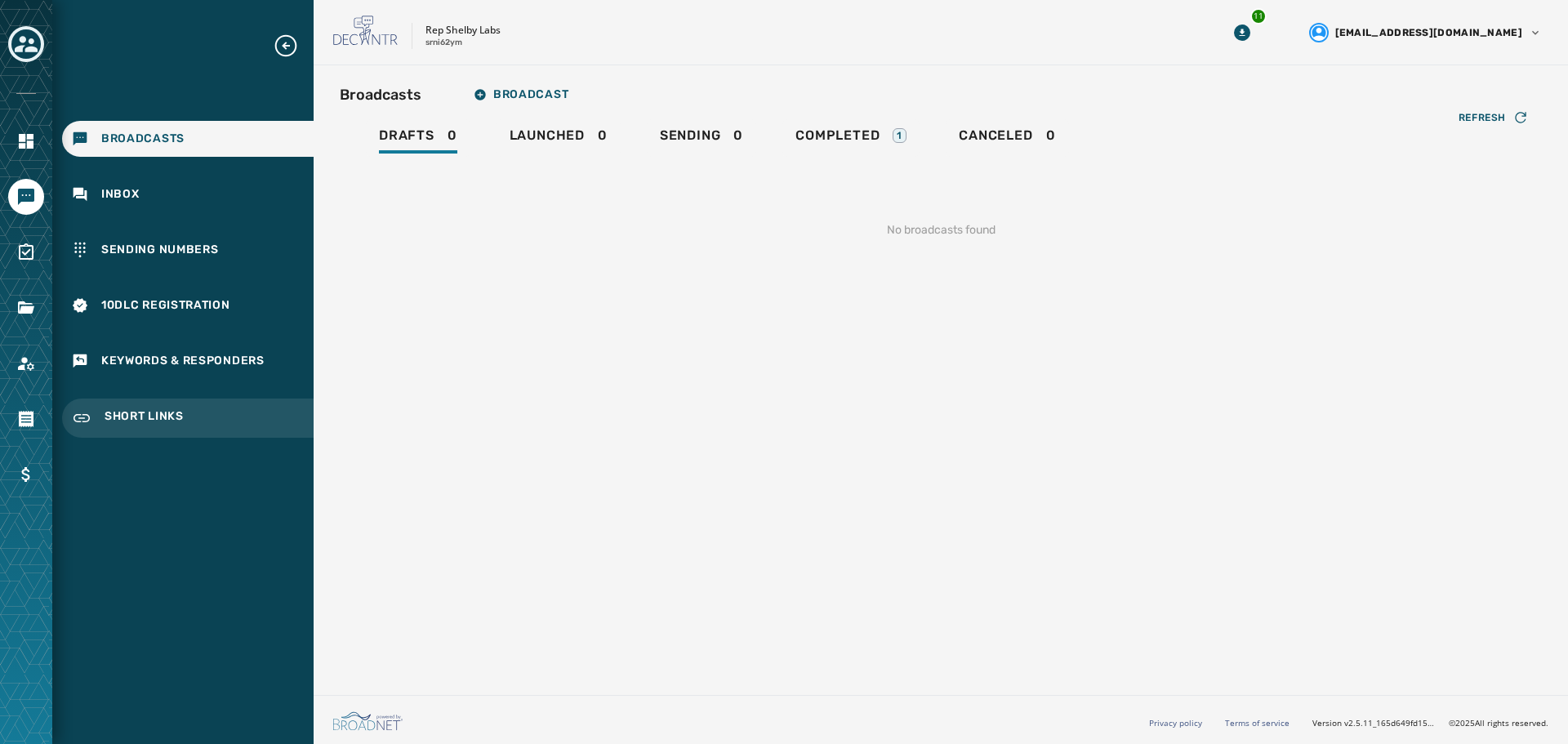
click at [125, 414] on span "Short Links" at bounding box center [143, 418] width 79 height 20
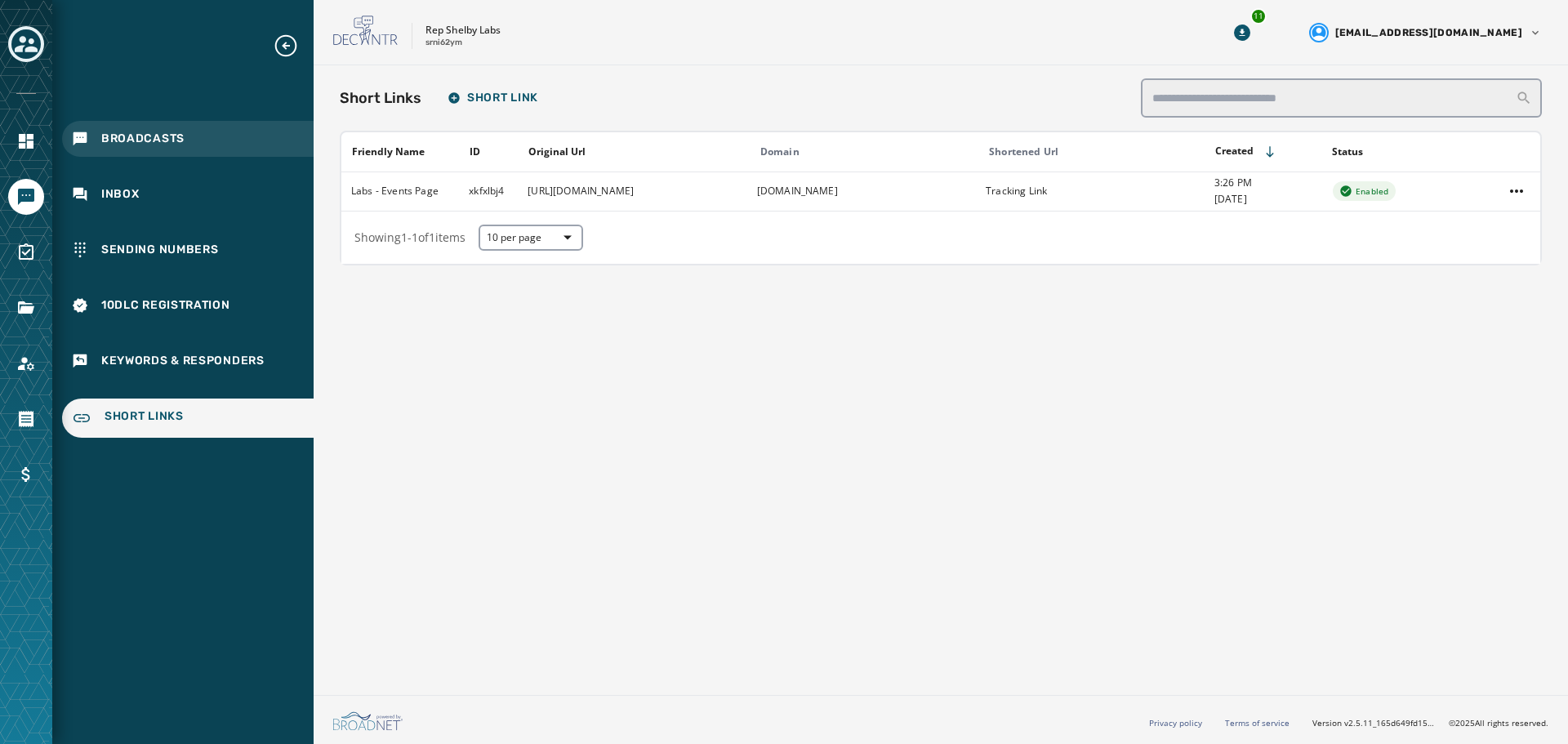
click at [120, 136] on span "Broadcasts" at bounding box center [143, 139] width 84 height 16
